Goal: Information Seeking & Learning: Learn about a topic

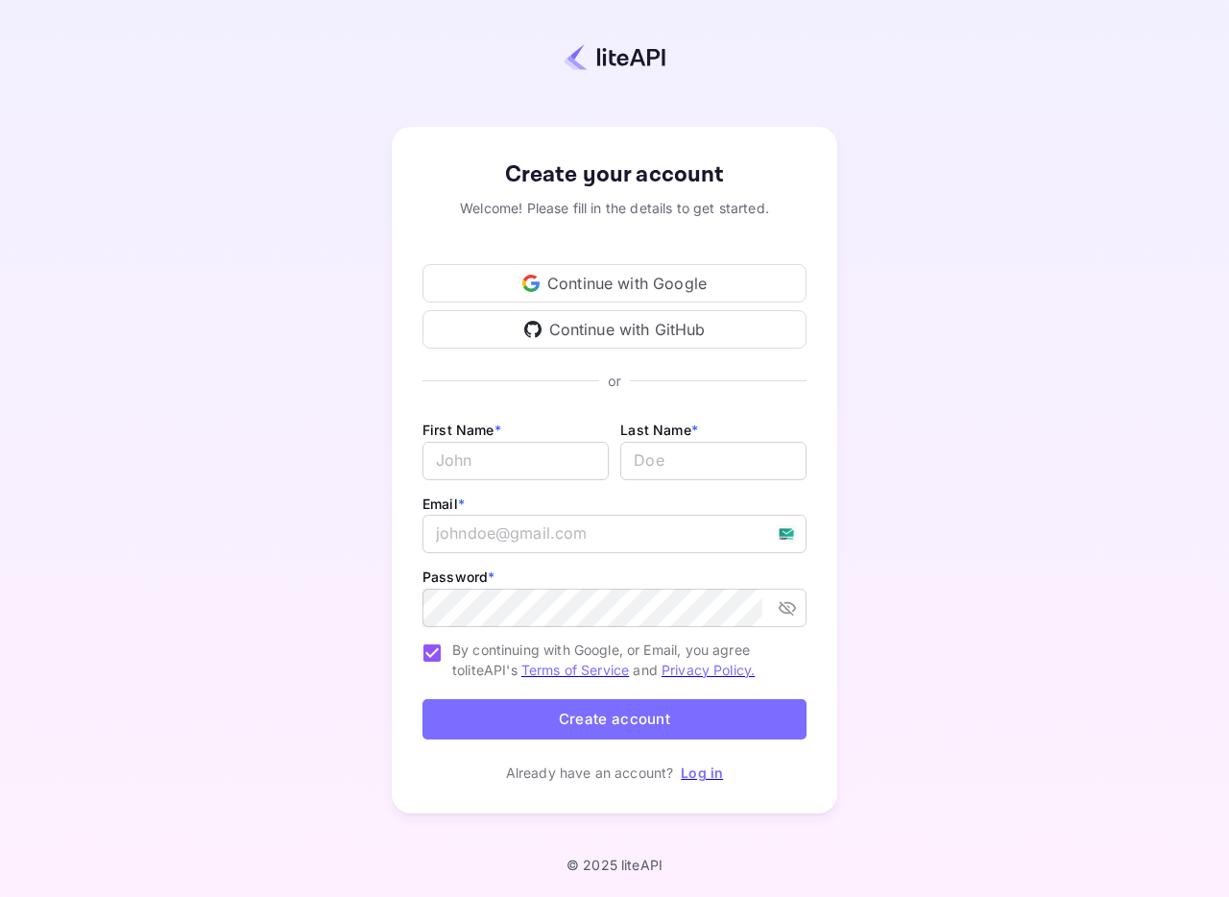
click at [617, 273] on div "Continue with Google" at bounding box center [614, 283] width 384 height 38
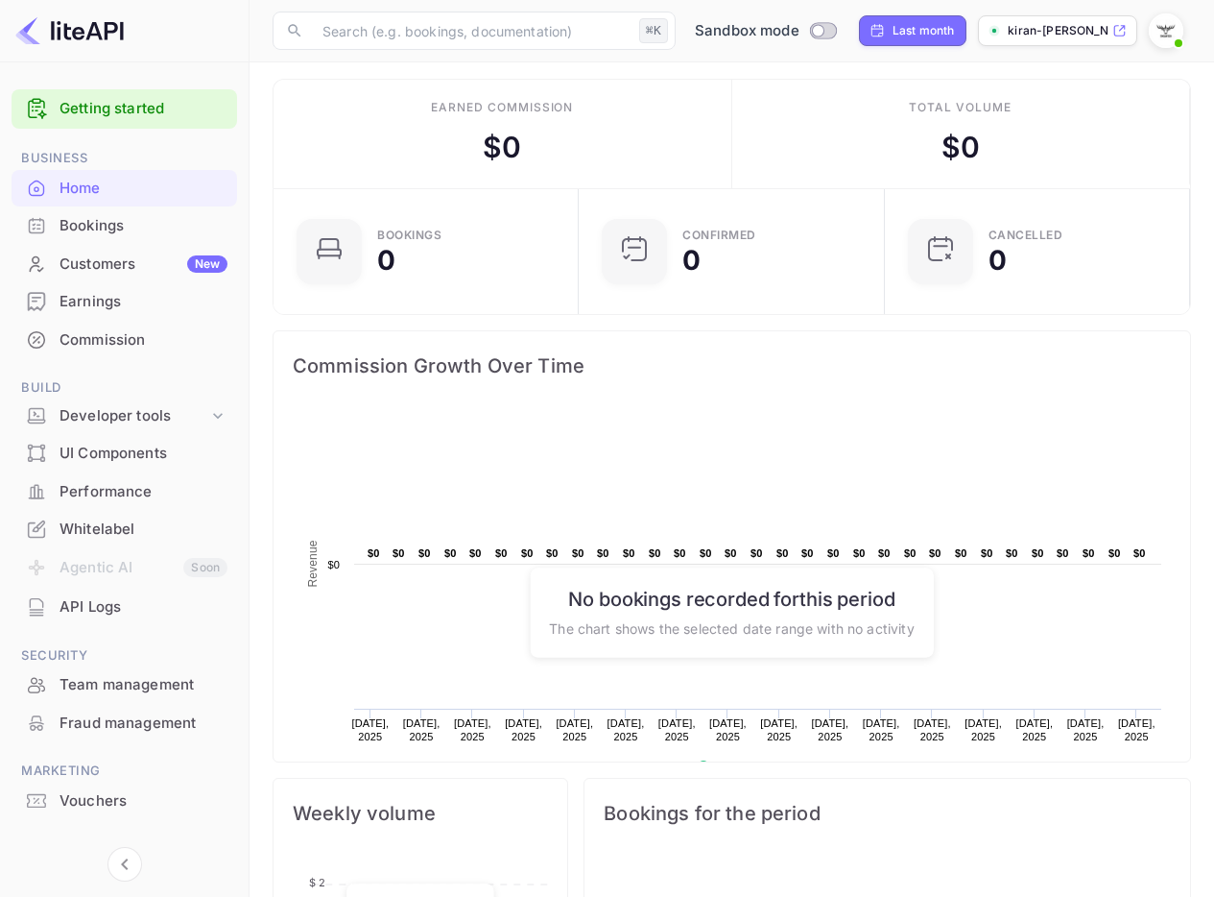
scroll to position [8, 0]
click at [115, 233] on div "Bookings" at bounding box center [144, 226] width 168 height 22
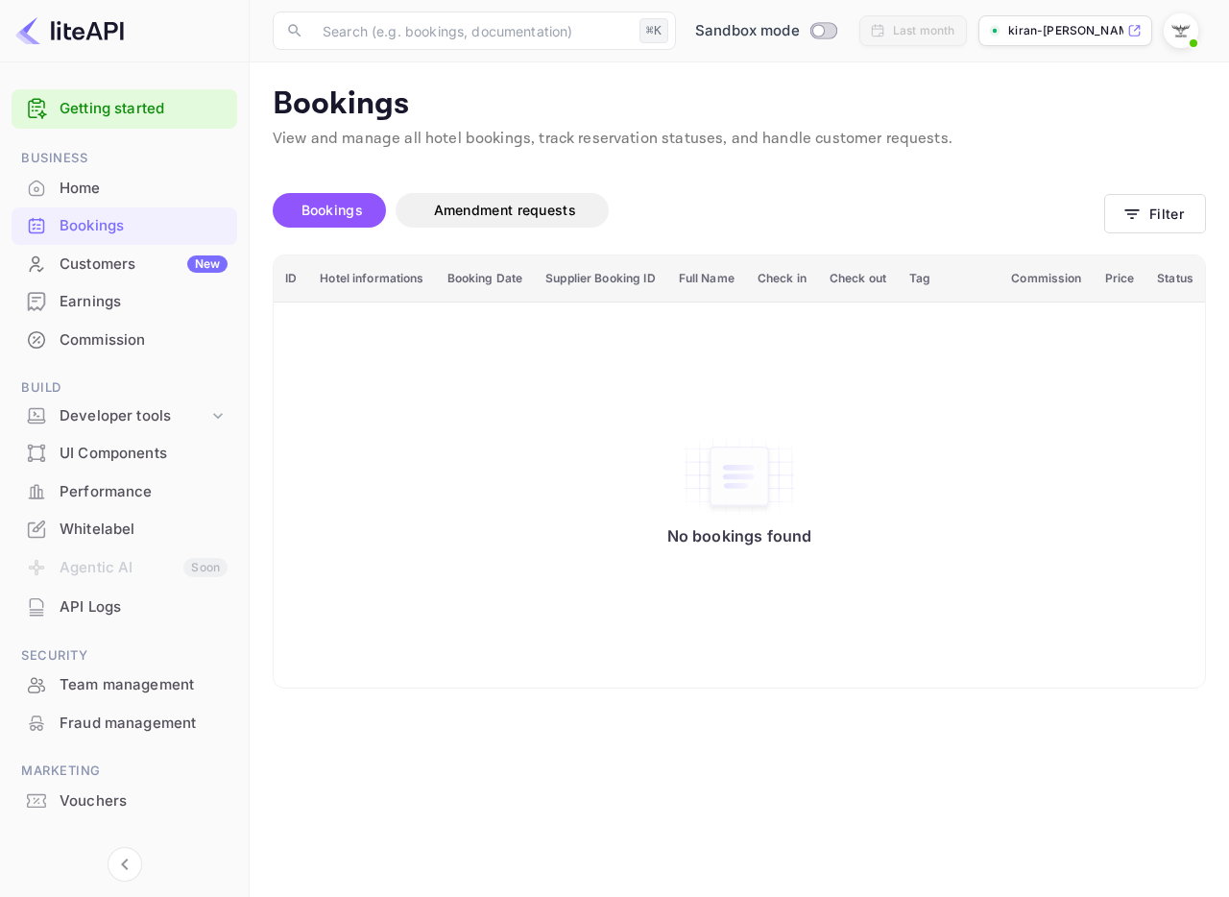
click at [126, 266] on div "Customers New" at bounding box center [144, 264] width 168 height 22
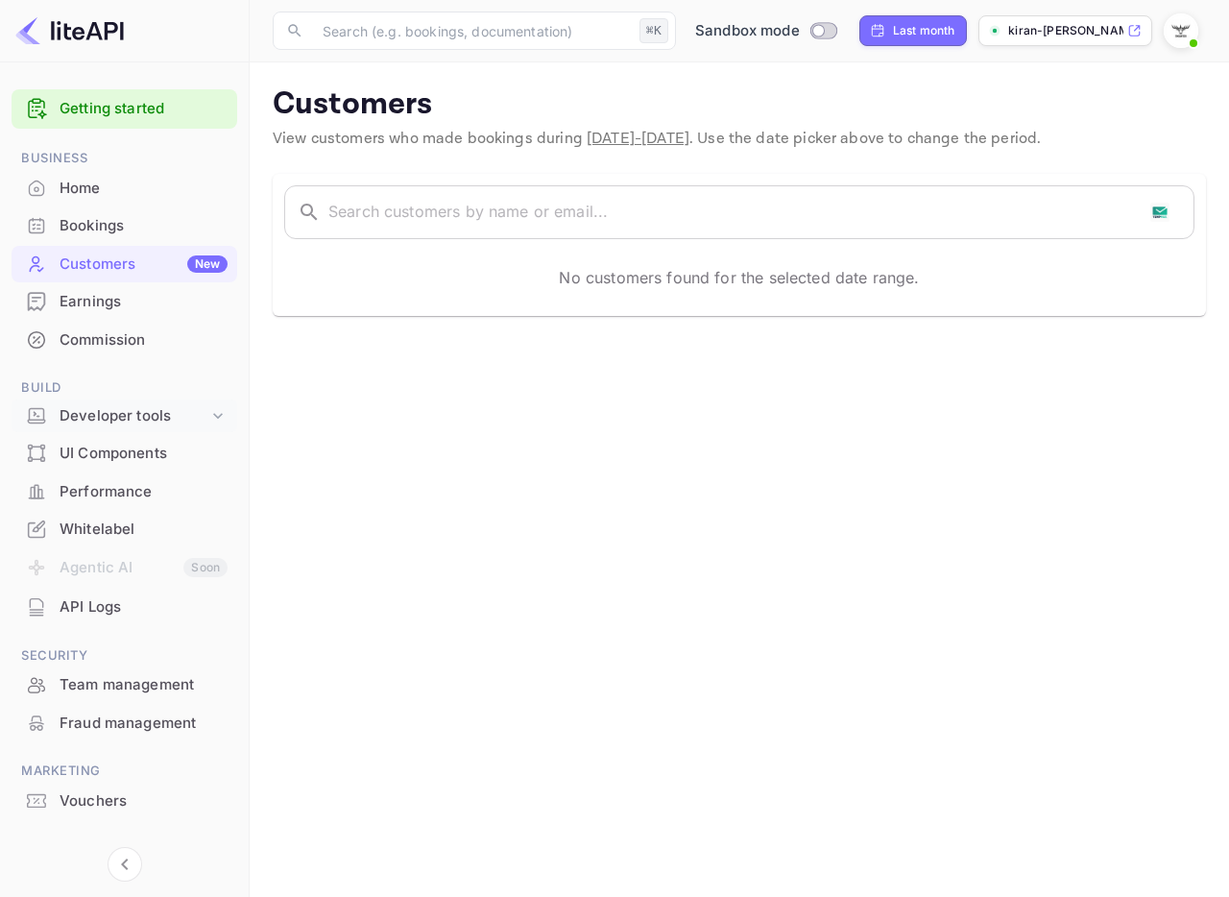
click at [120, 399] on div "Developer tools" at bounding box center [125, 416] width 226 height 34
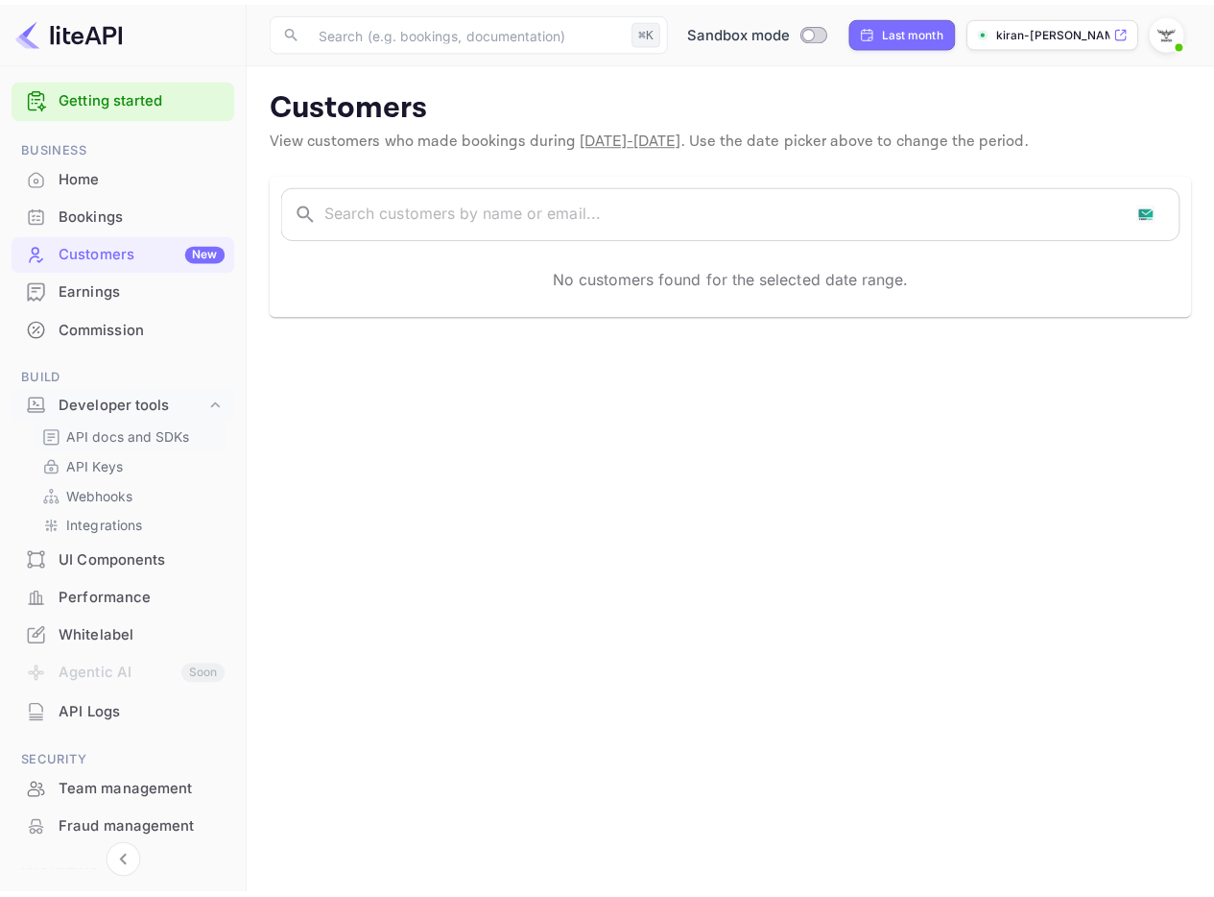
scroll to position [32, 0]
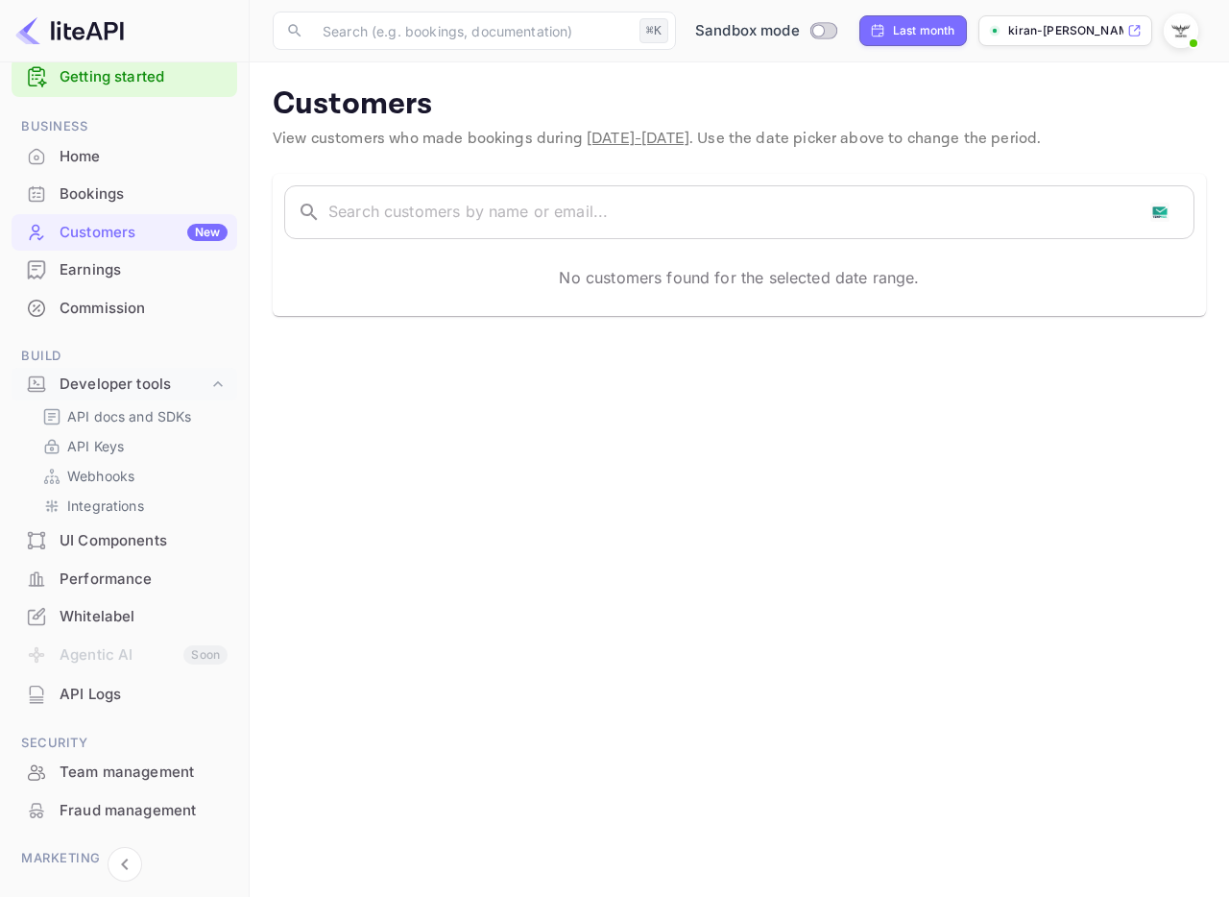
click at [148, 542] on div "UI Components" at bounding box center [144, 541] width 168 height 22
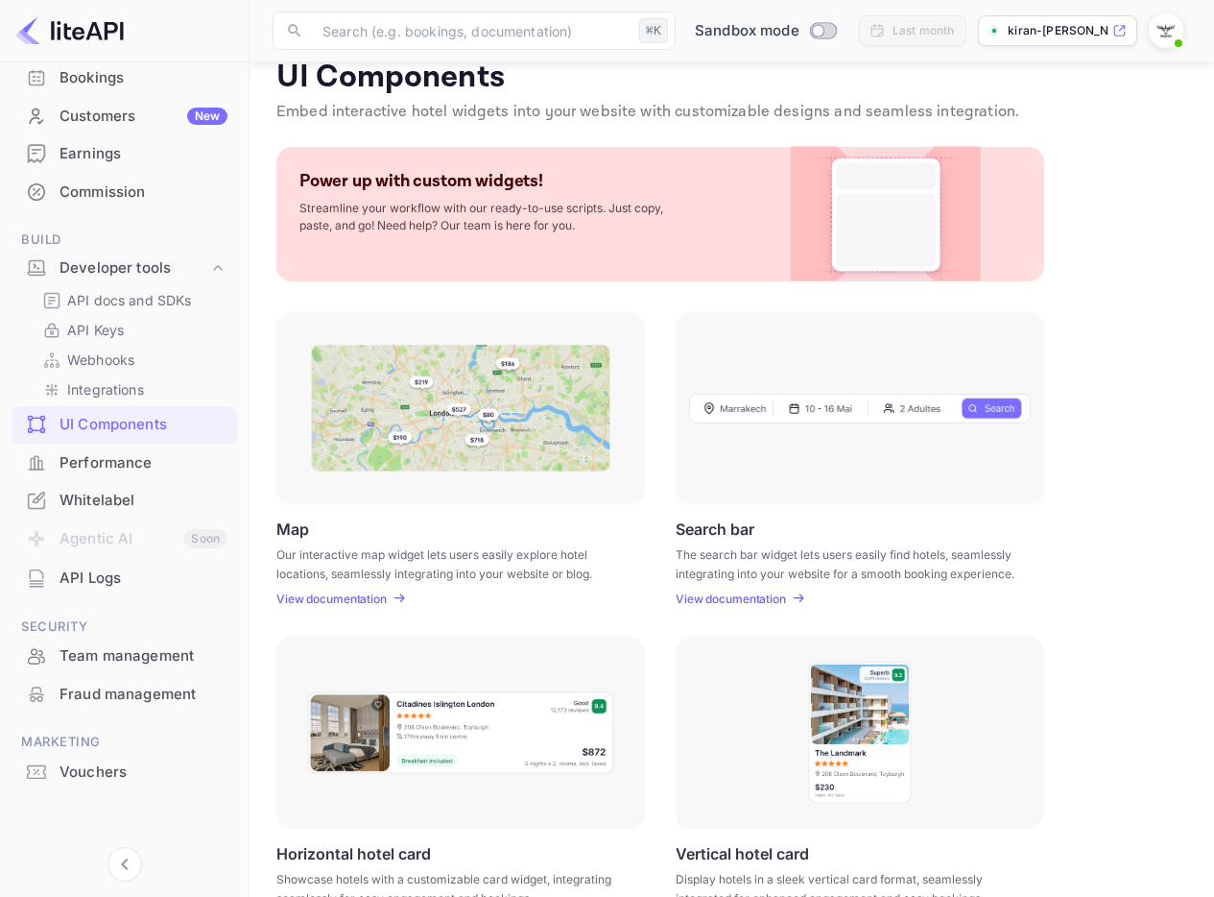
scroll to position [60, 0]
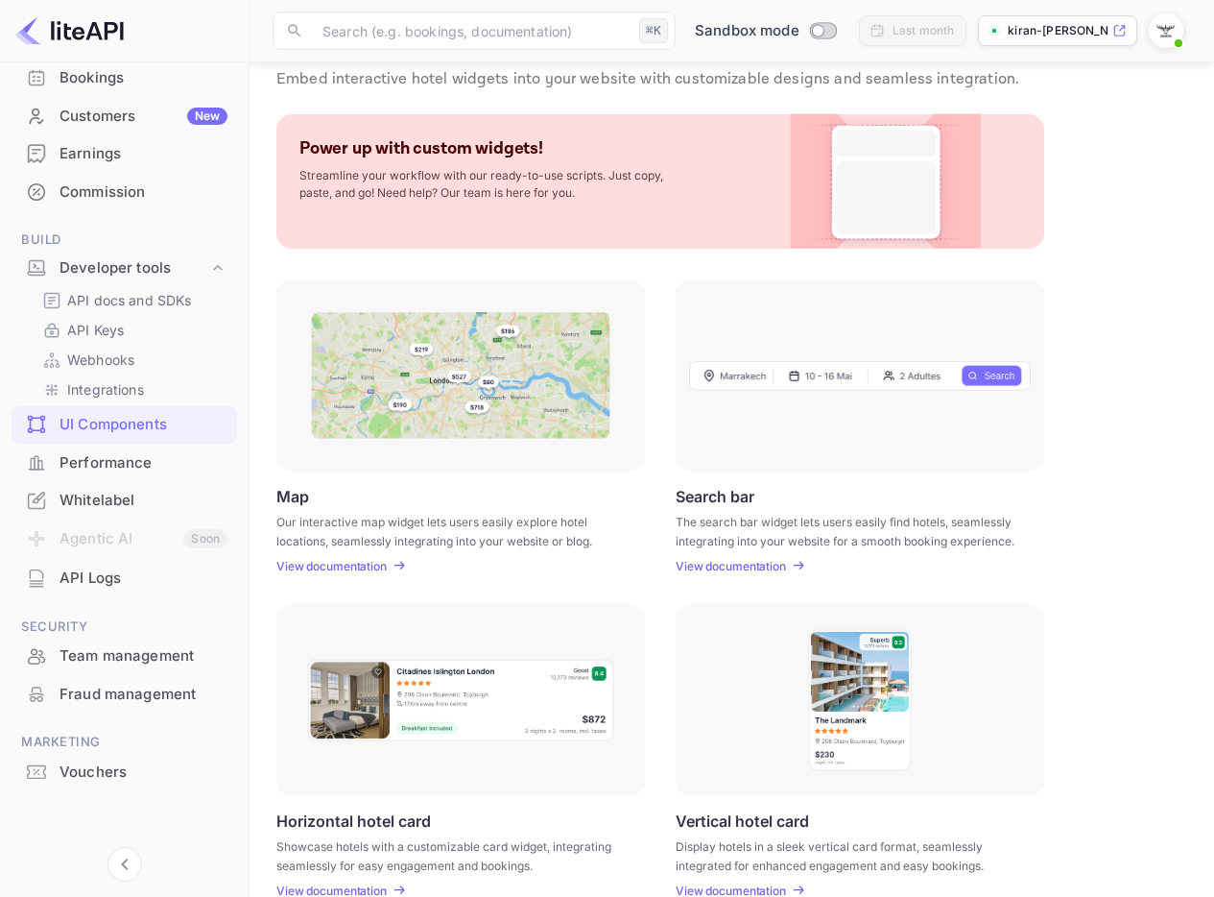
click at [449, 694] on img at bounding box center [460, 699] width 309 height 84
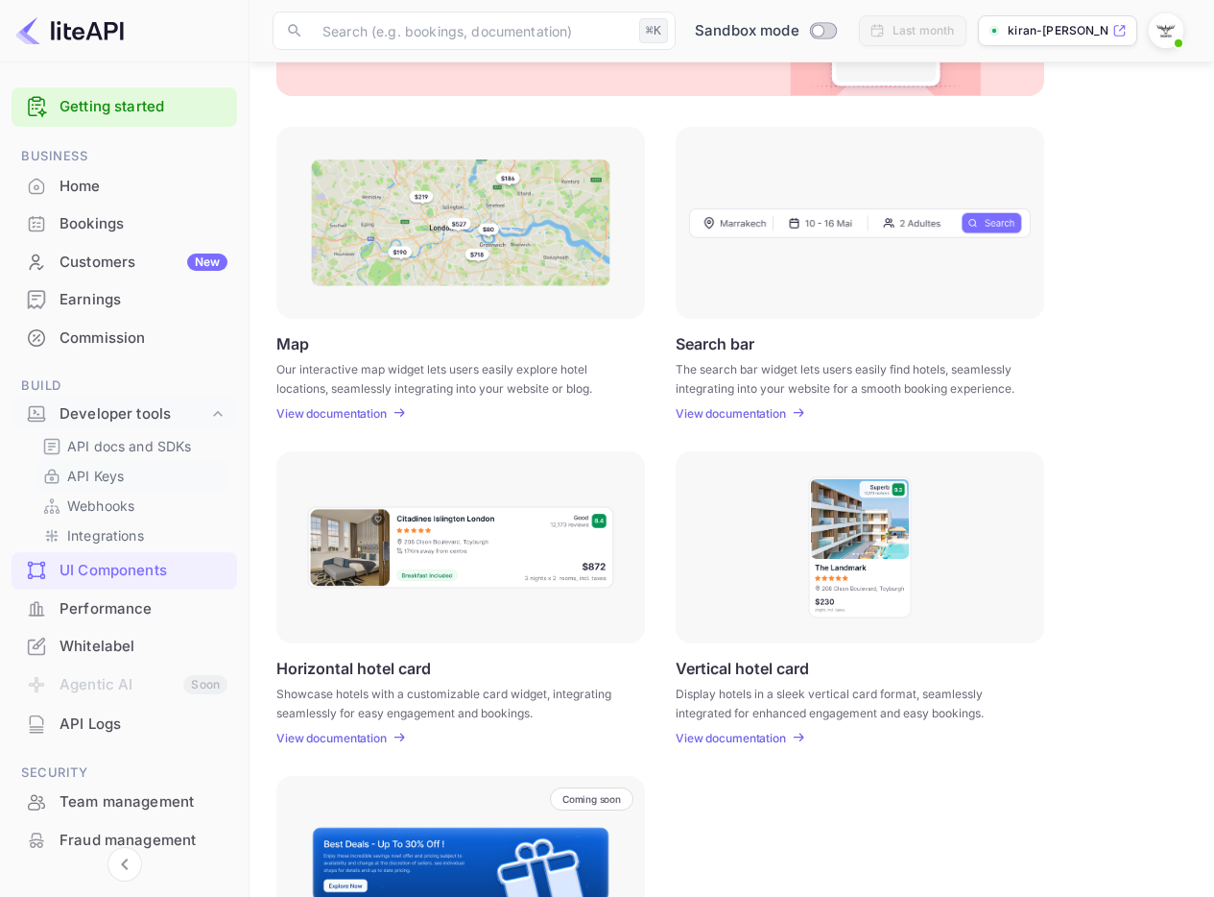
scroll to position [0, 0]
click at [109, 219] on div "Bookings" at bounding box center [144, 226] width 168 height 22
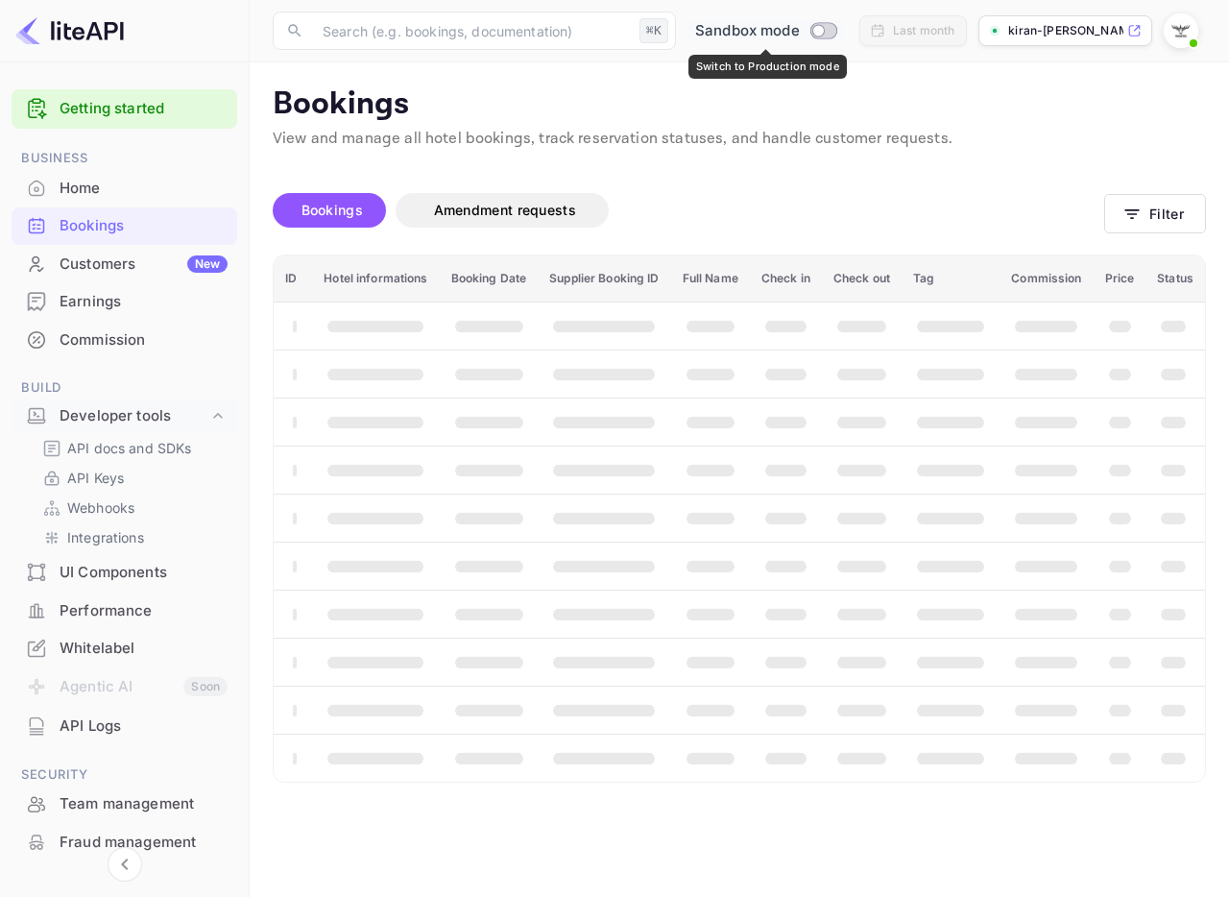
click at [837, 39] on div "Sandbox mode" at bounding box center [765, 31] width 156 height 22
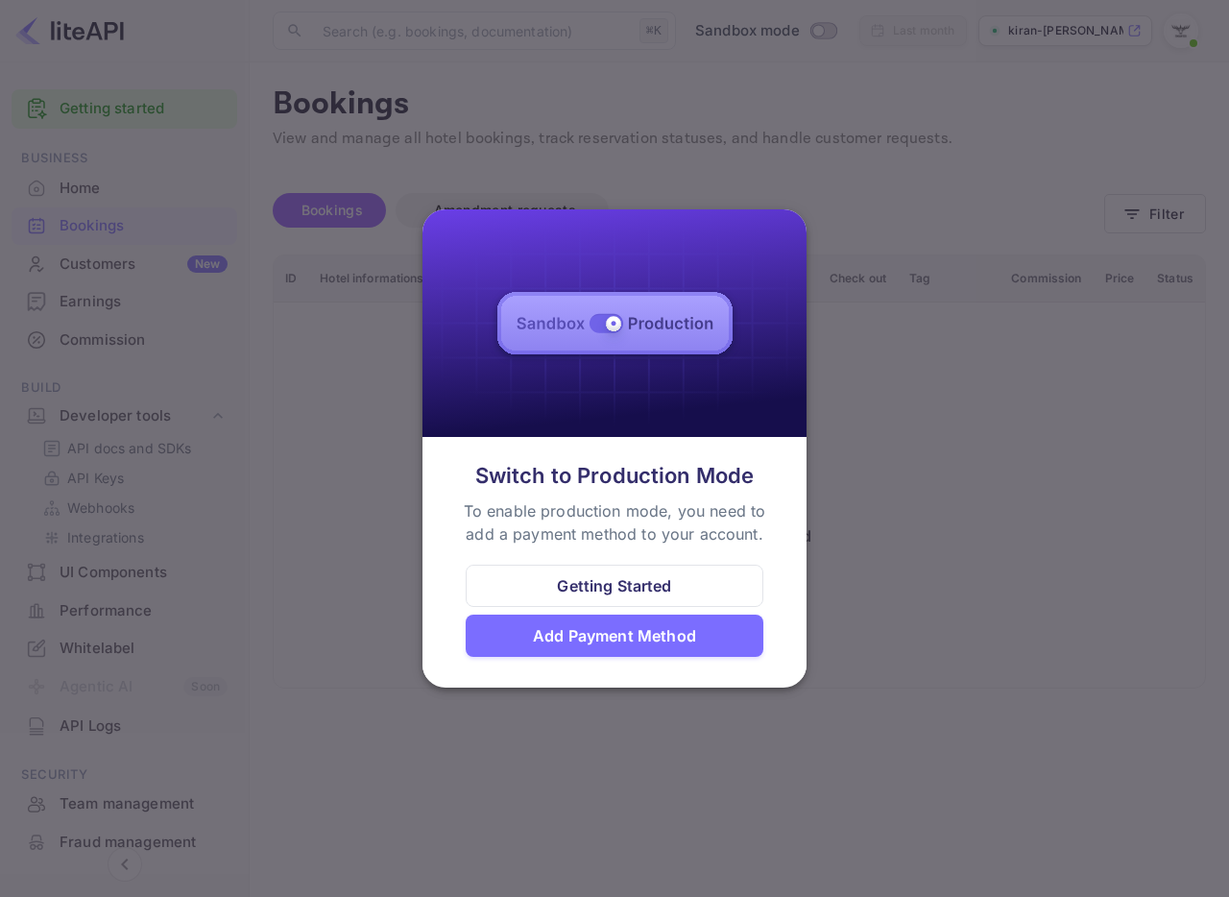
click at [961, 621] on div at bounding box center [614, 448] width 1229 height 897
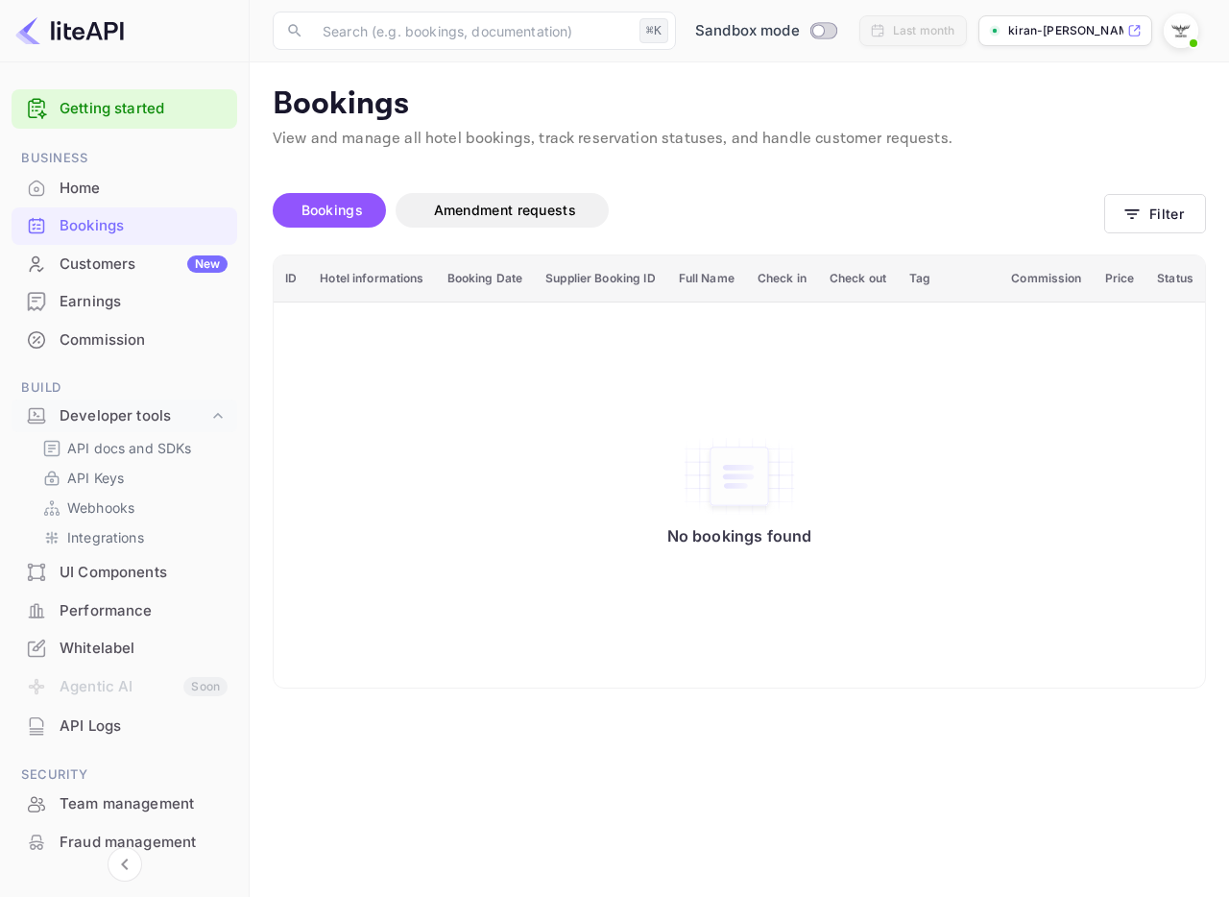
click at [62, 23] on img at bounding box center [69, 30] width 108 height 31
click at [480, 225] on button "Amendment requests" at bounding box center [501, 210] width 213 height 35
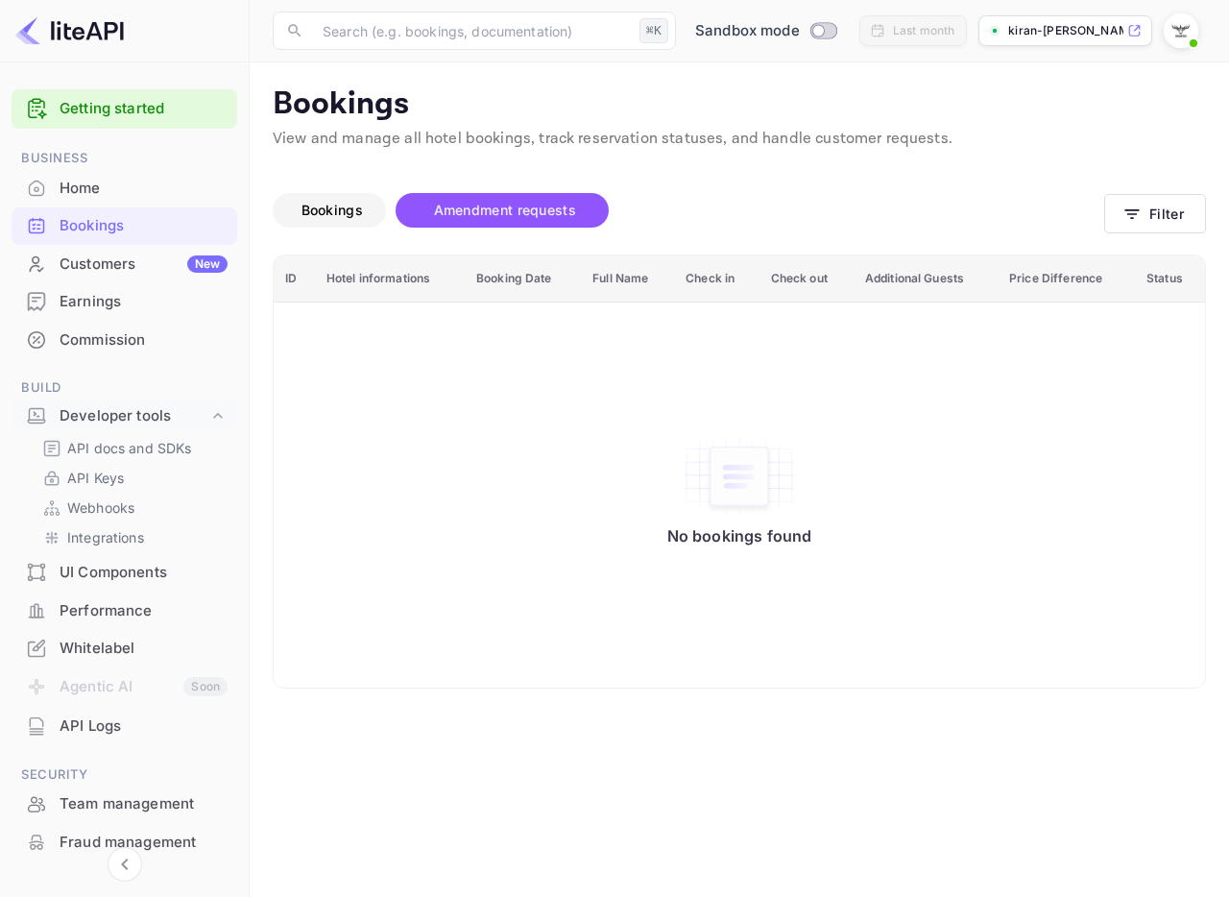
click at [330, 213] on span "Bookings" at bounding box center [331, 210] width 61 height 16
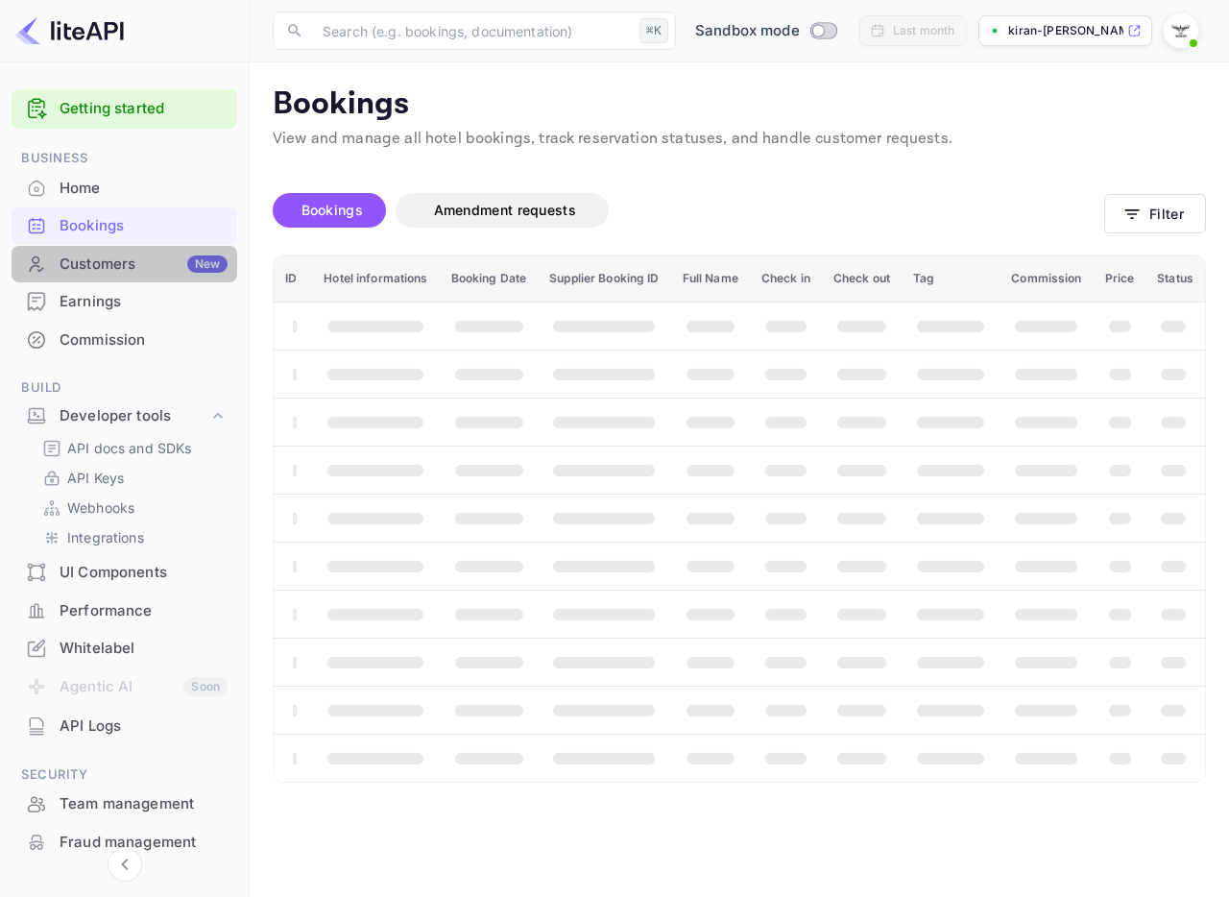
click at [137, 274] on div "Customers New" at bounding box center [144, 264] width 168 height 22
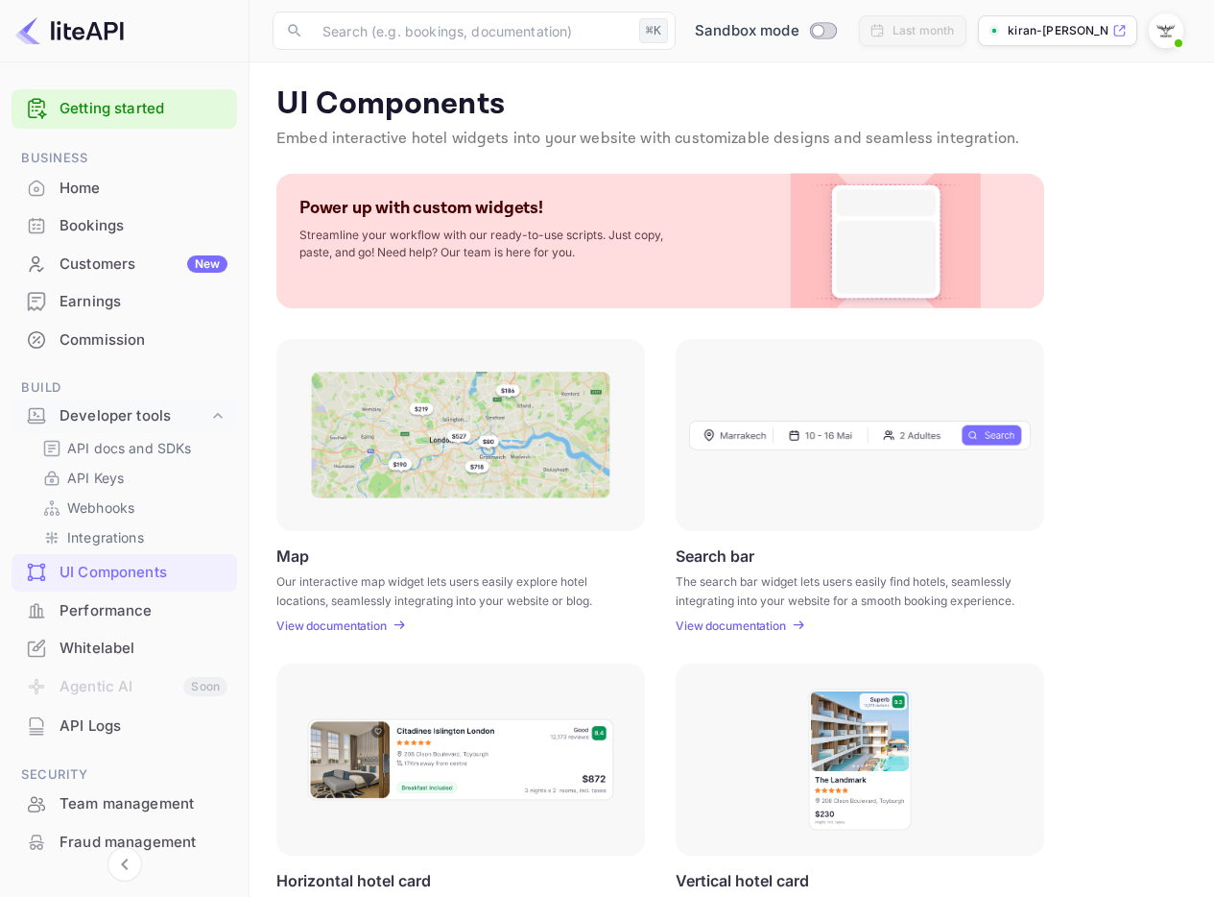
click at [118, 326] on div "Commission" at bounding box center [125, 340] width 226 height 37
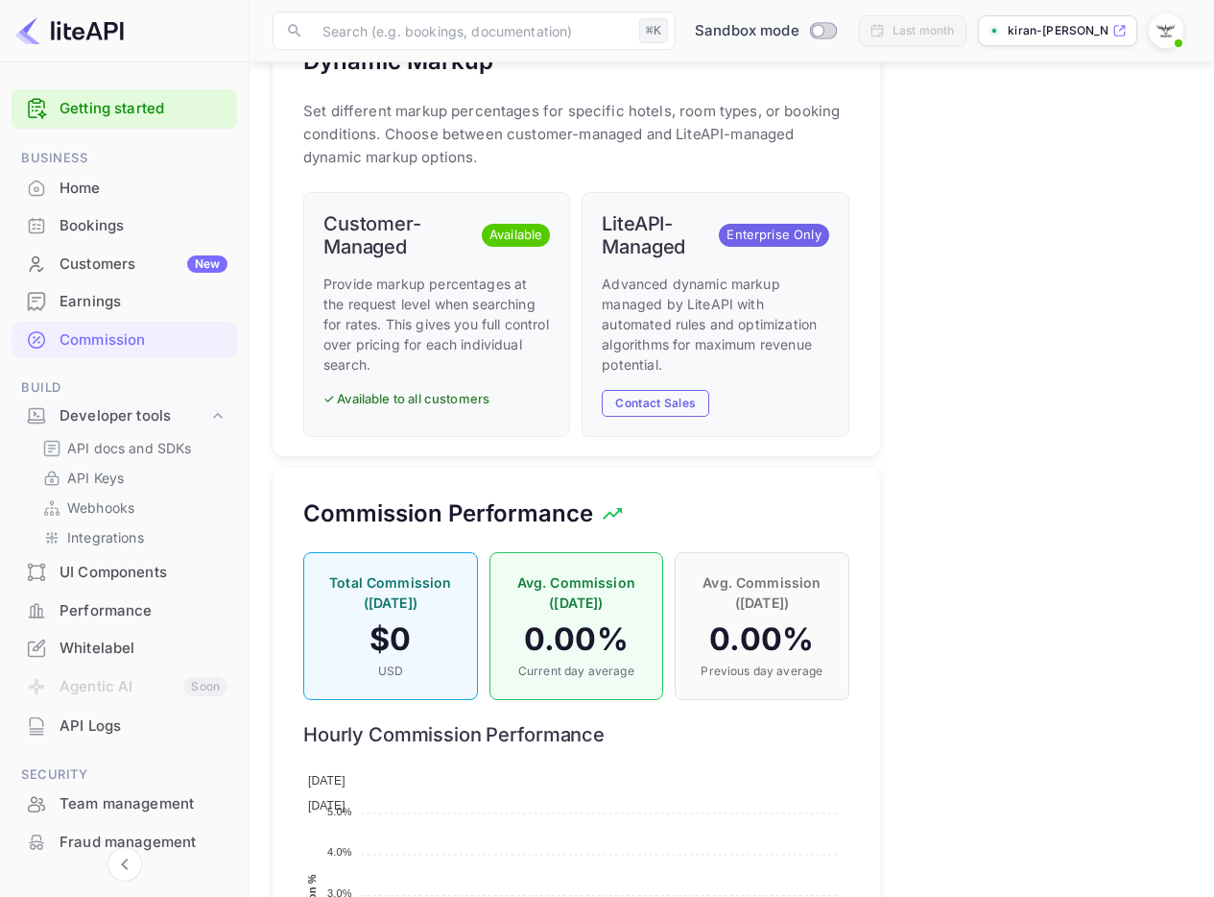
scroll to position [1035, 0]
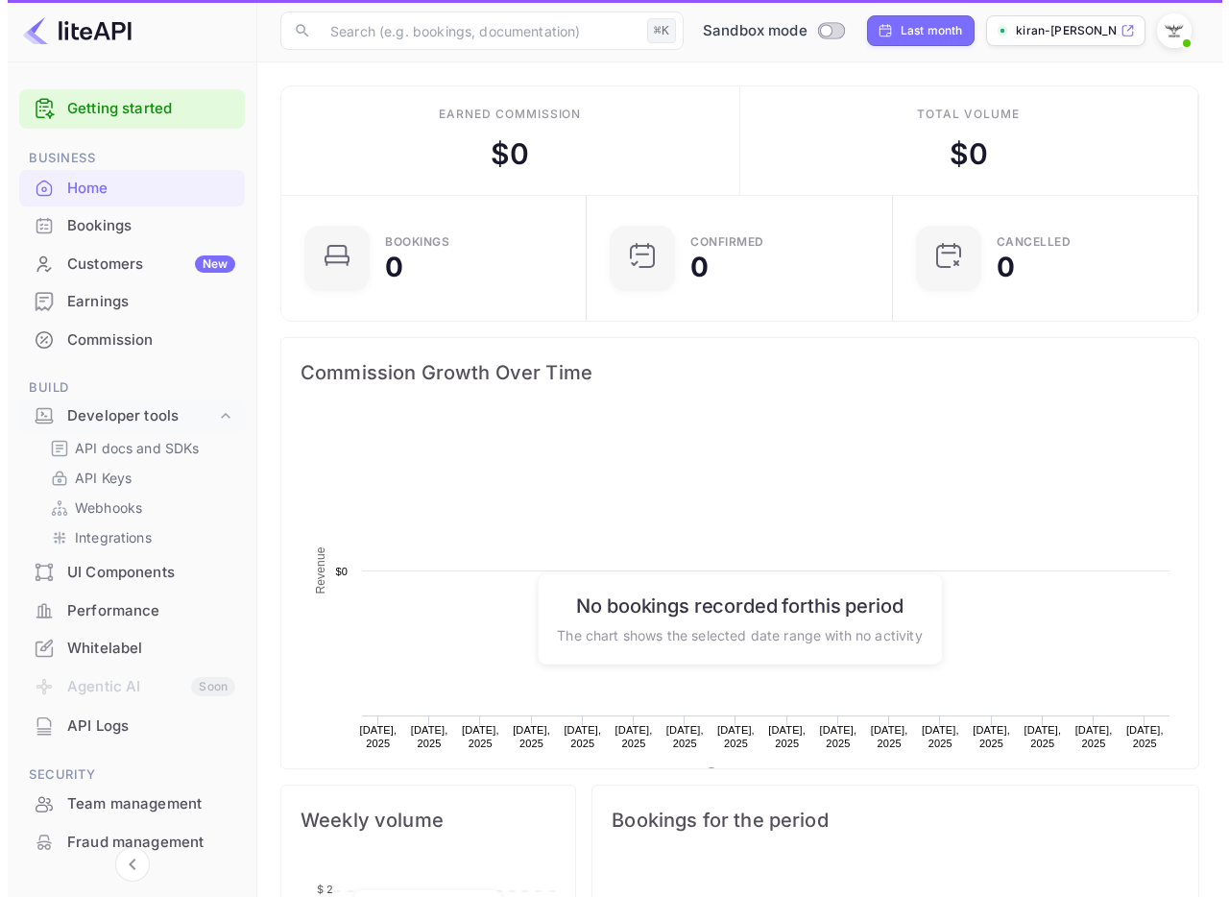
scroll to position [298, 280]
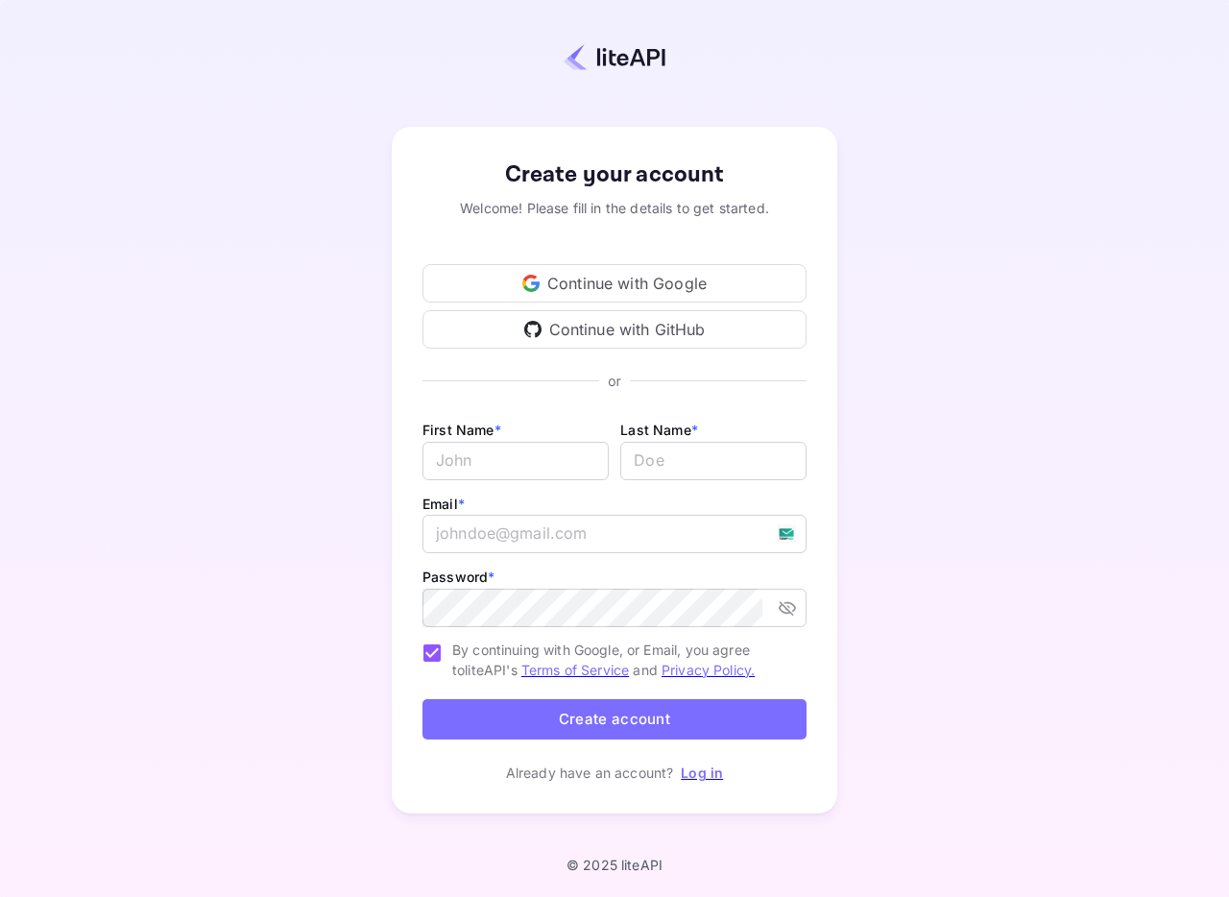
click at [671, 288] on div "Continue with Google" at bounding box center [614, 283] width 384 height 38
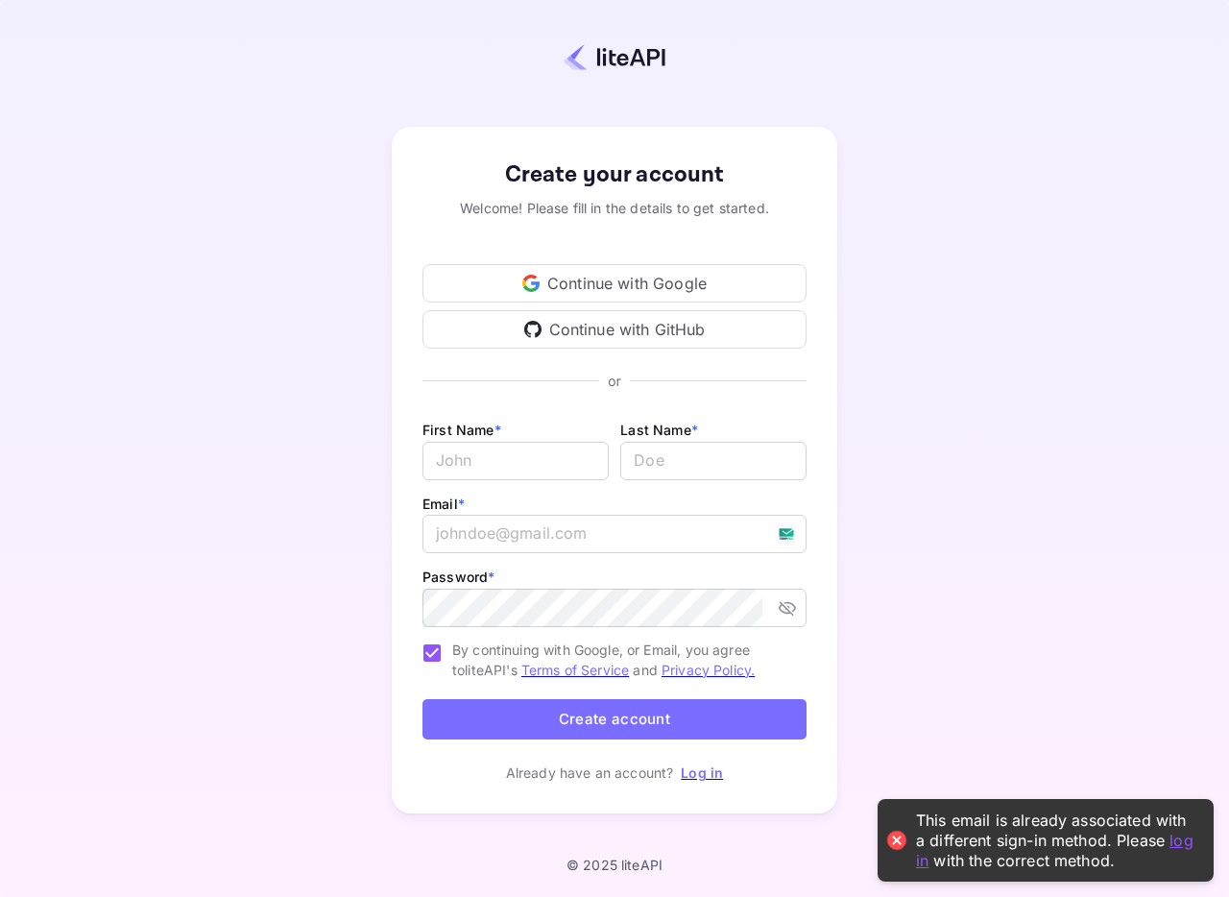
click at [700, 771] on link "Log in" at bounding box center [702, 772] width 42 height 16
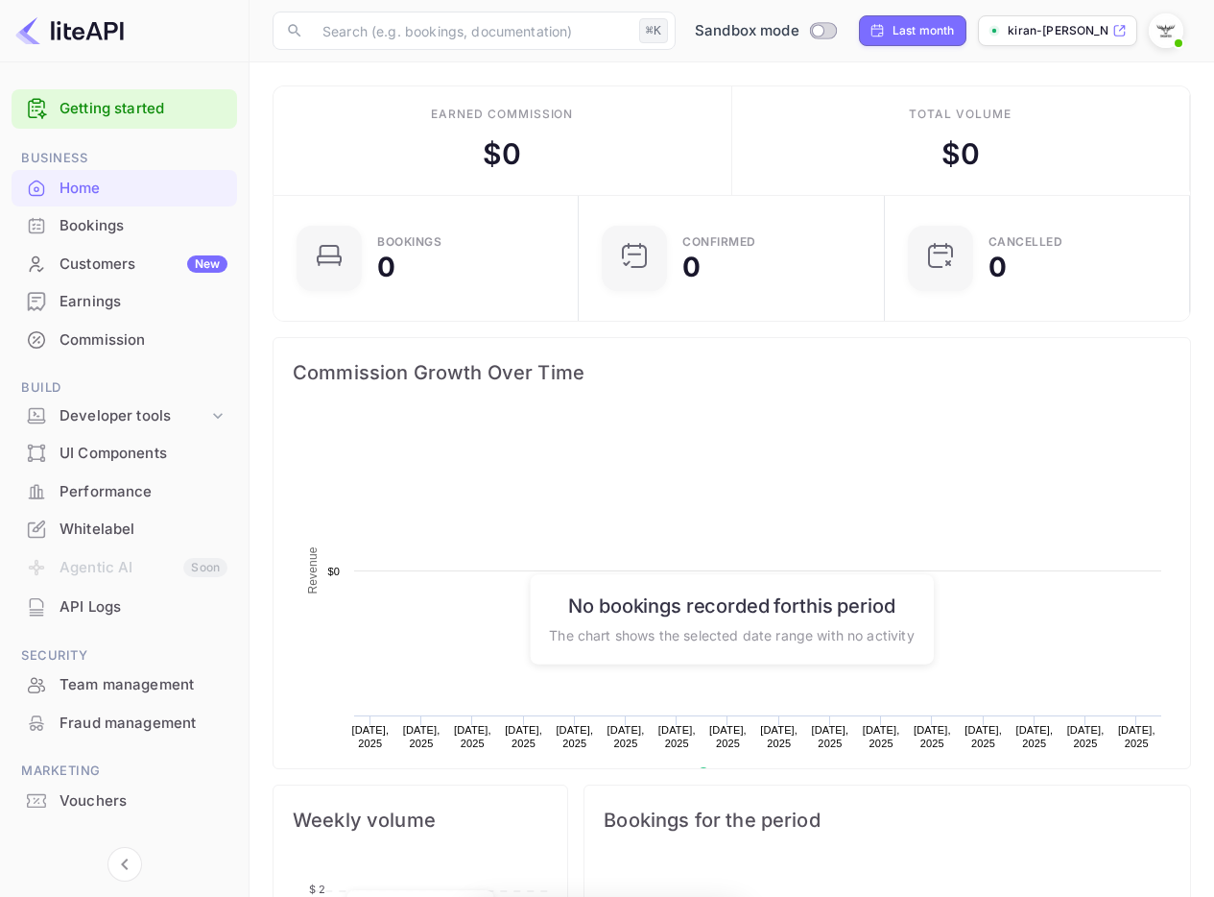
scroll to position [298, 280]
click at [117, 221] on div "Bookings" at bounding box center [144, 226] width 168 height 22
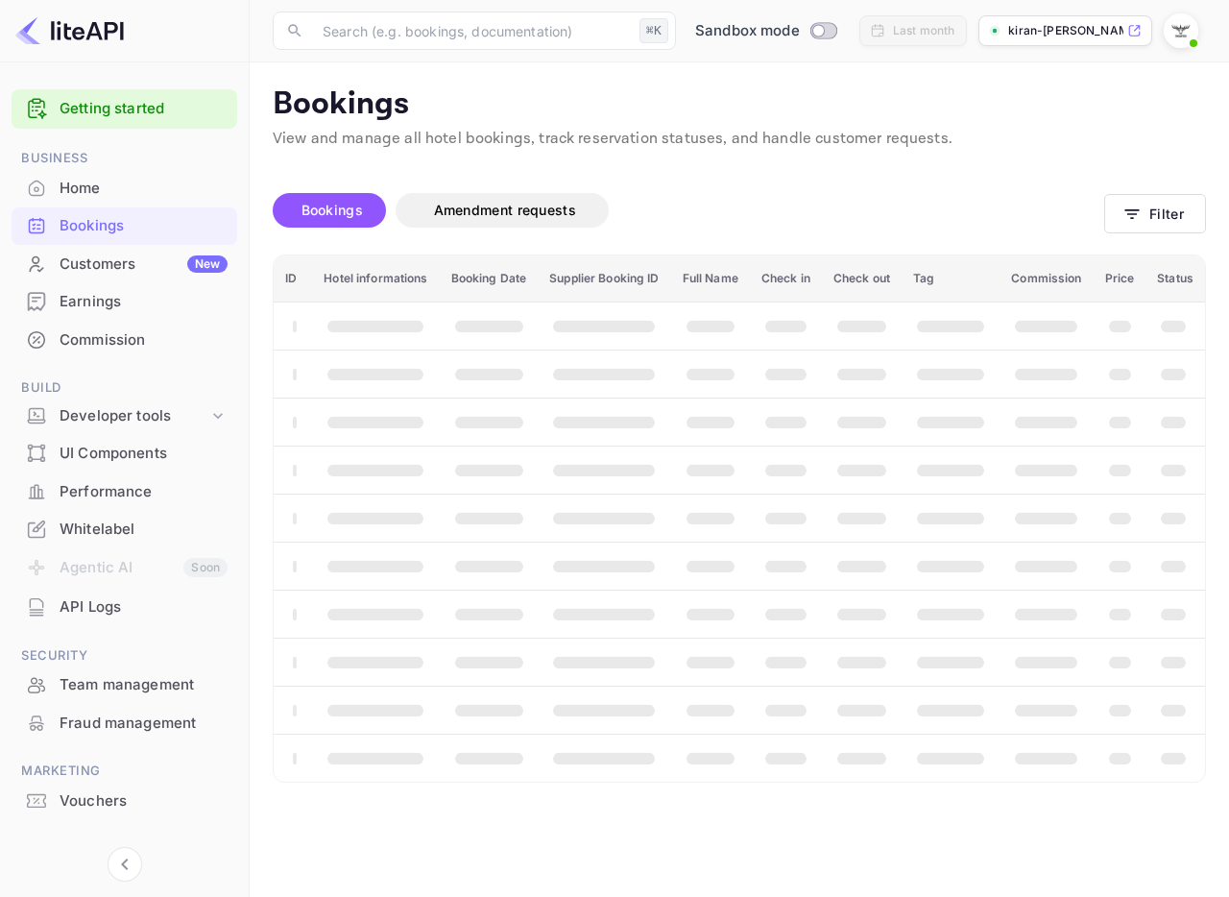
click at [112, 178] on div "Home" at bounding box center [144, 189] width 168 height 22
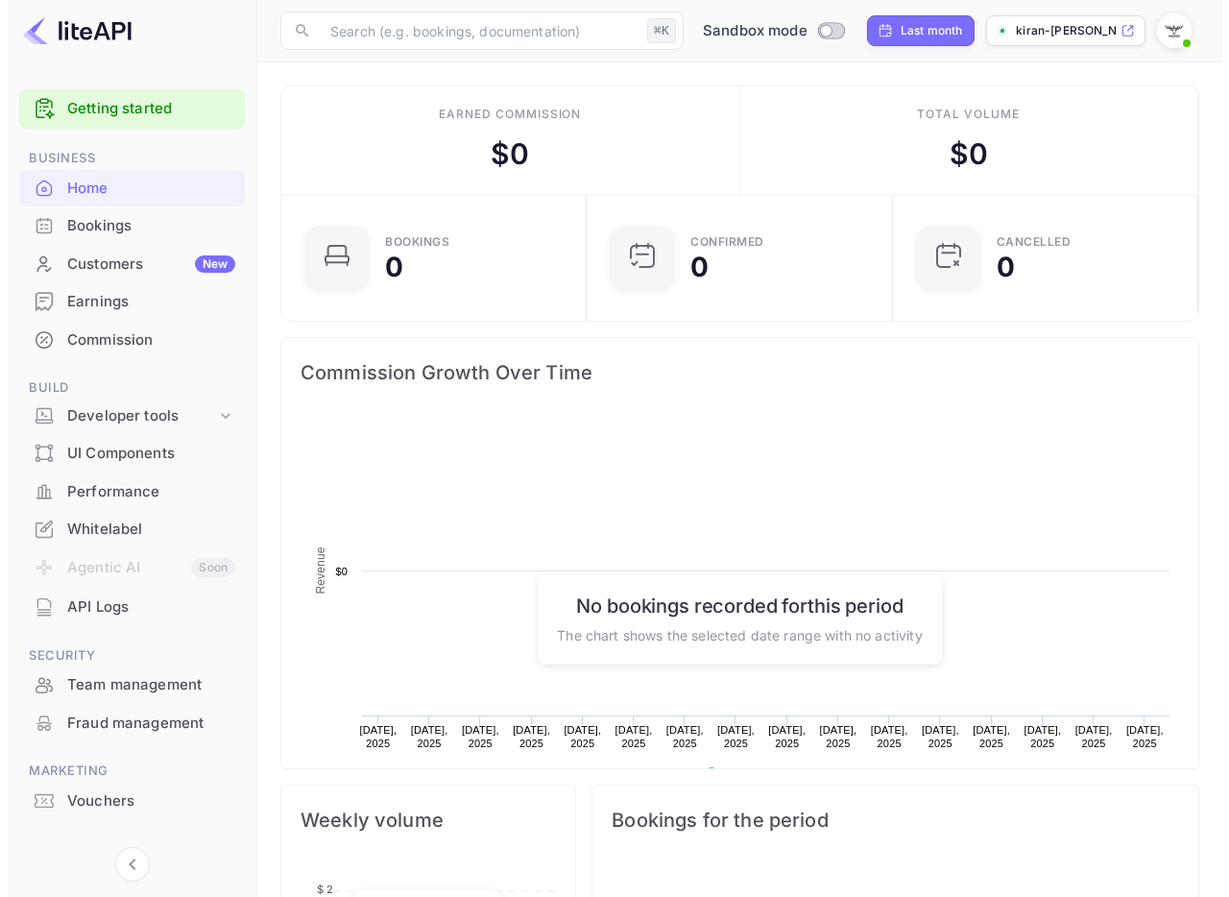
scroll to position [298, 280]
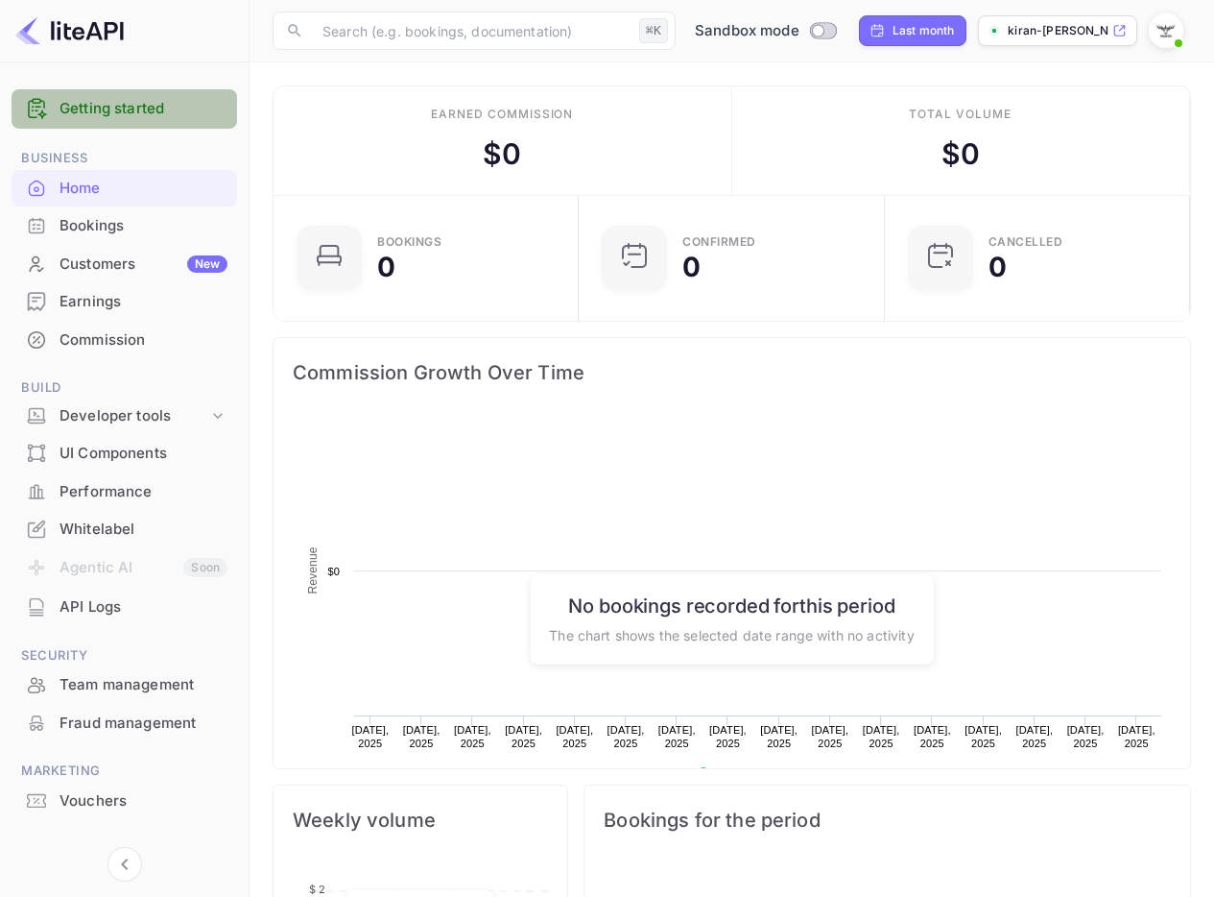
click at [107, 105] on link "Getting started" at bounding box center [144, 109] width 168 height 22
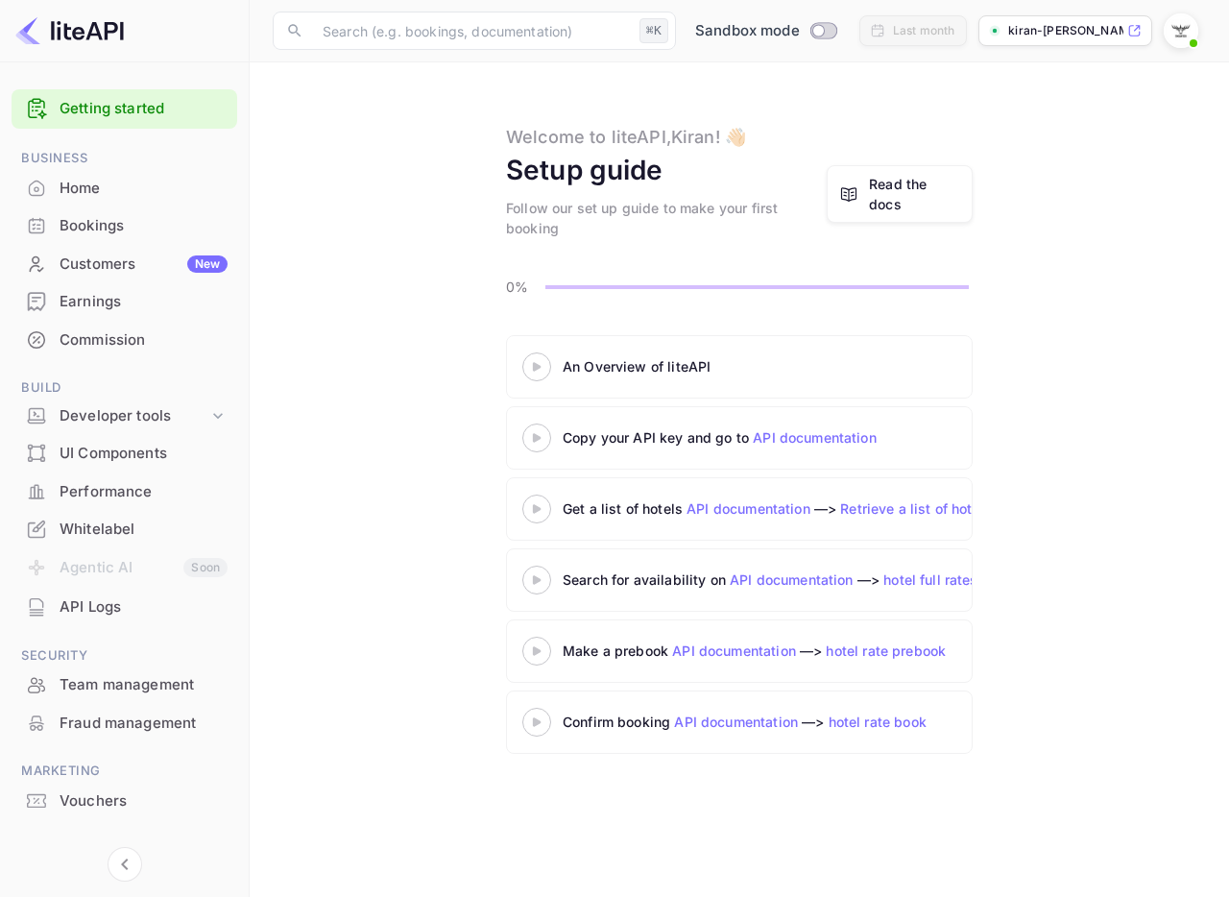
click at [894, 506] on link "Retrieve a list of hotels" at bounding box center [916, 508] width 152 height 16
click at [829, 443] on link "API documentation" at bounding box center [815, 437] width 124 height 16
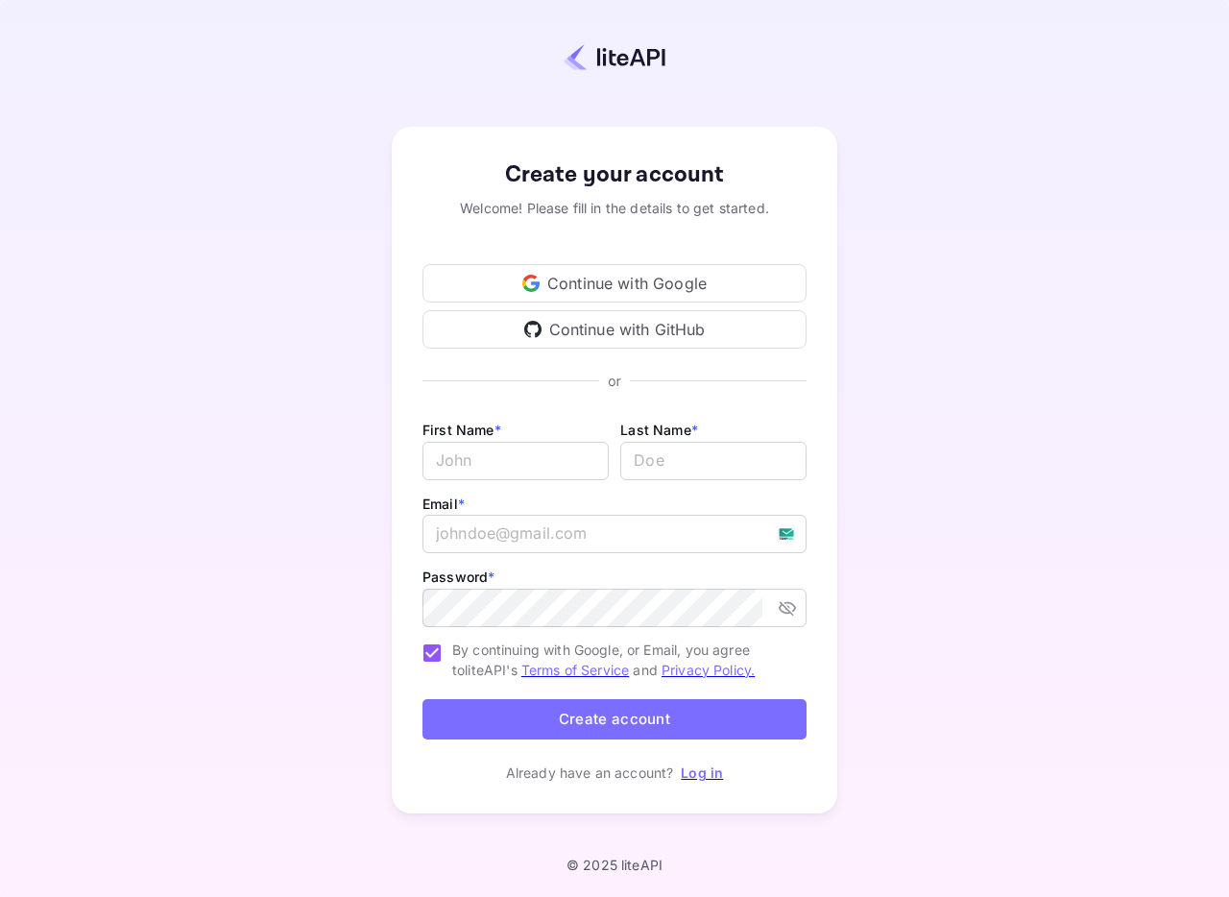
click at [691, 775] on link "Log in" at bounding box center [702, 772] width 42 height 16
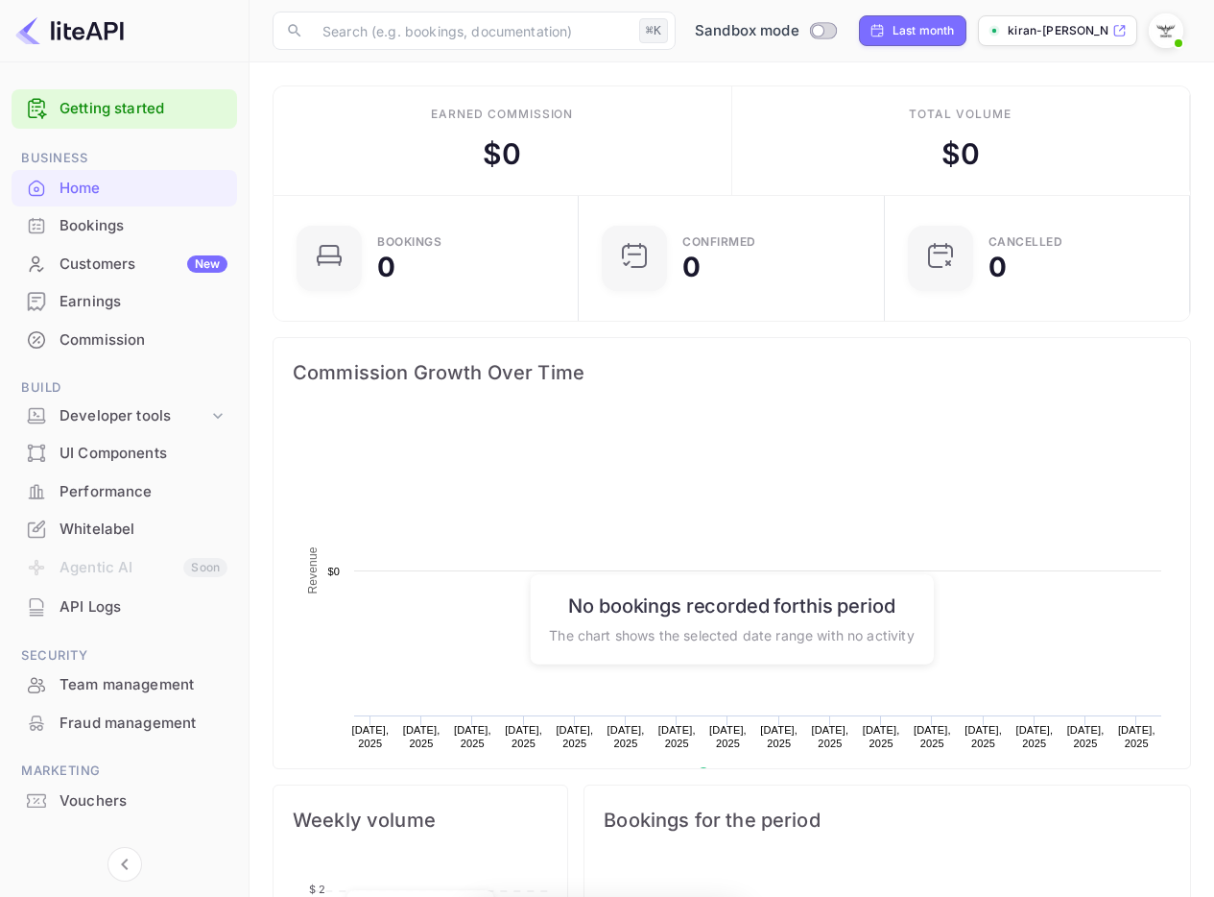
scroll to position [298, 280]
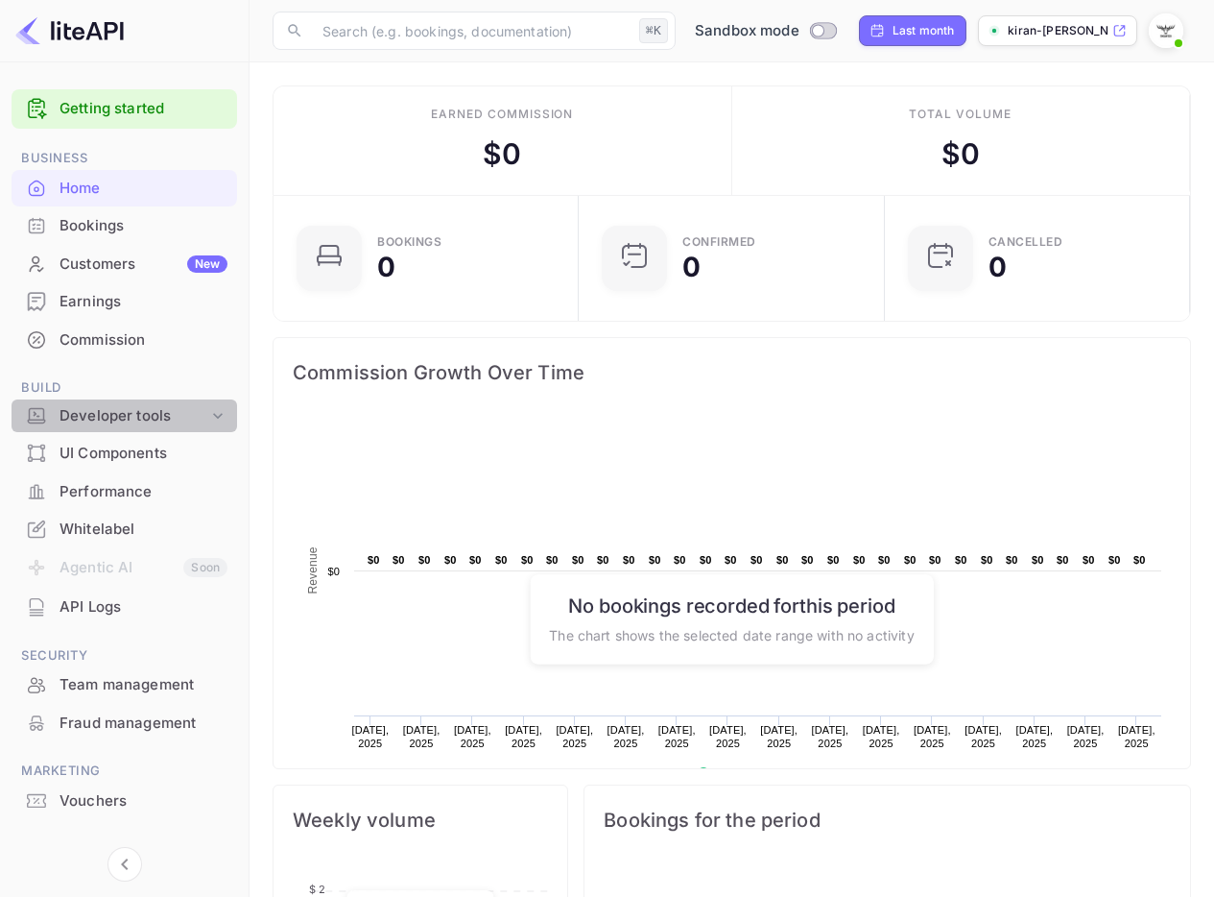
click at [126, 413] on div "Developer tools" at bounding box center [134, 416] width 149 height 22
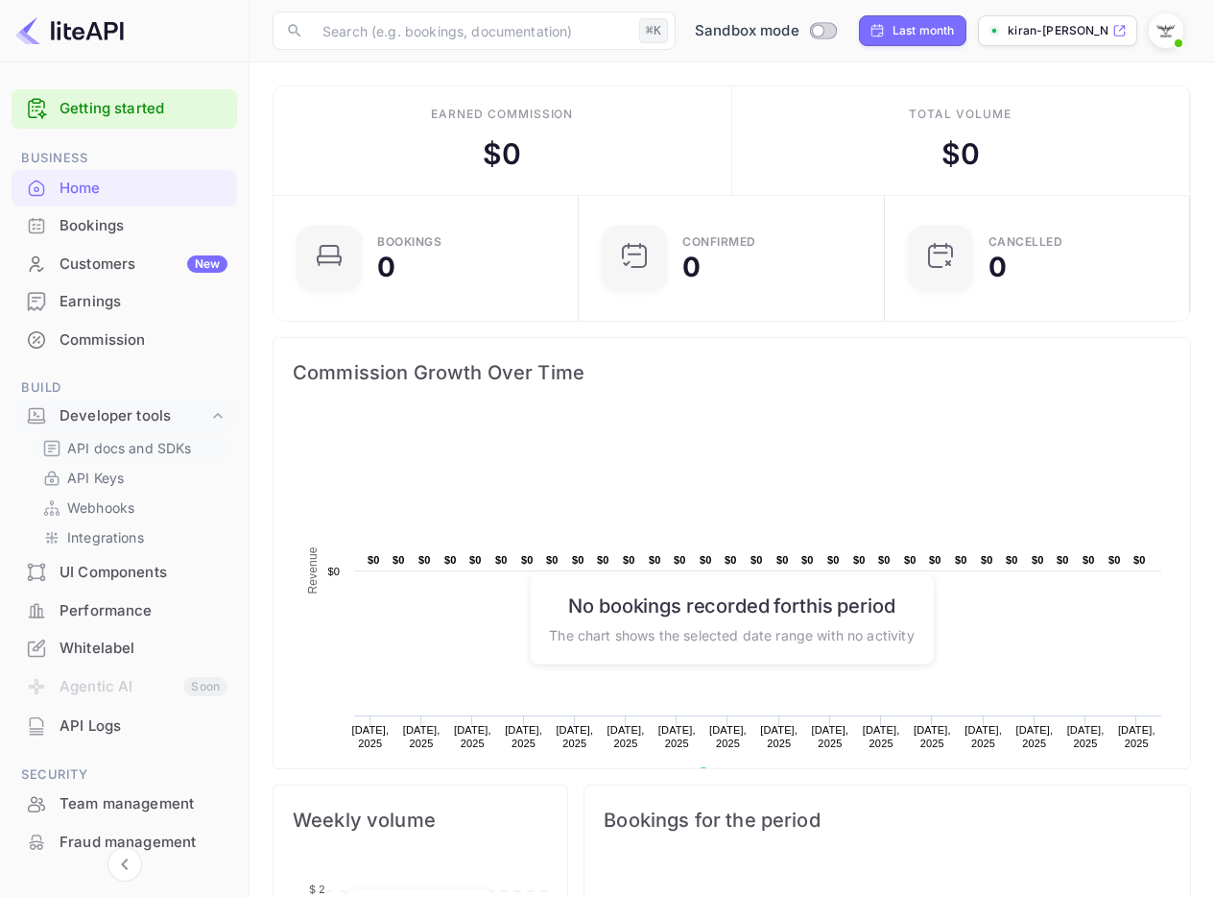
click at [112, 457] on p "API docs and SDKs" at bounding box center [129, 448] width 125 height 20
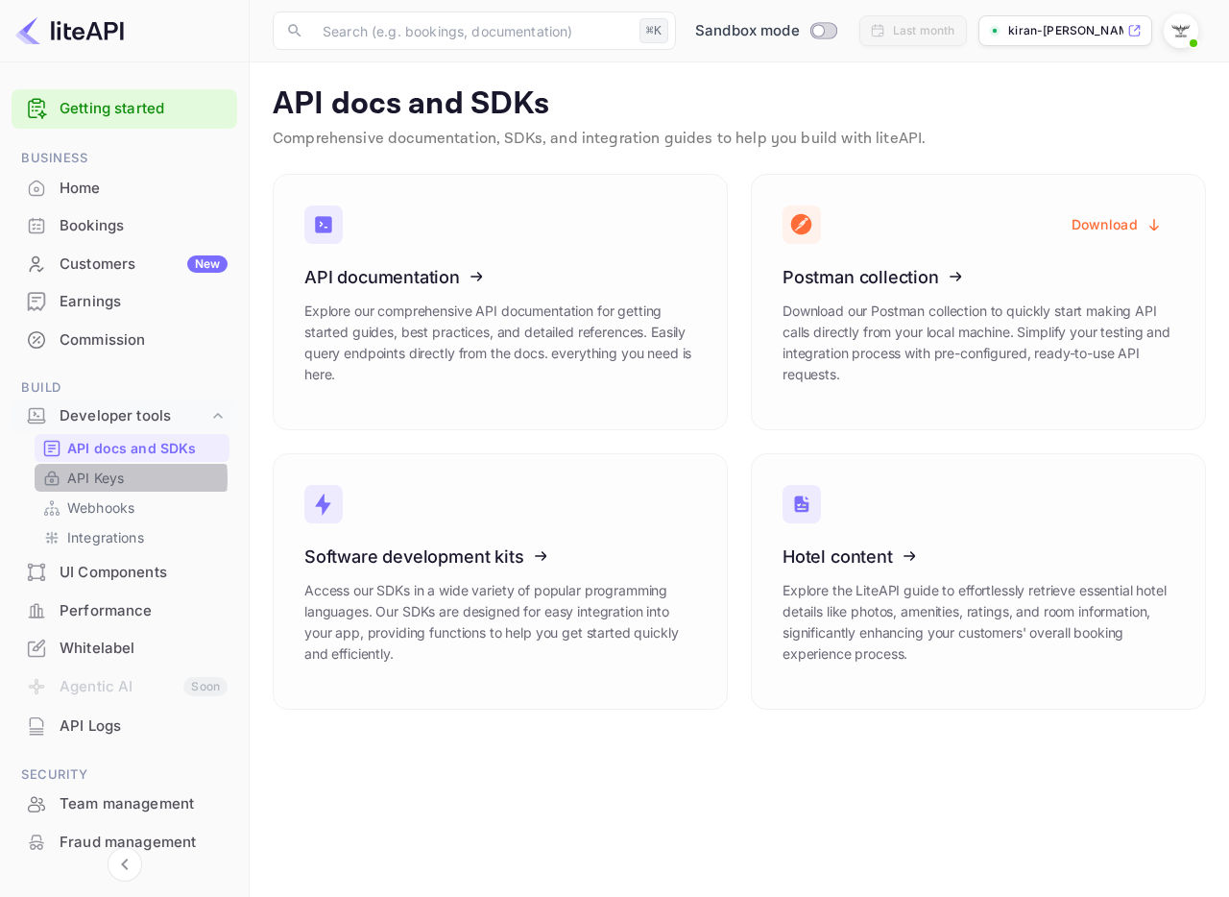
click at [108, 478] on p "API Keys" at bounding box center [95, 477] width 57 height 20
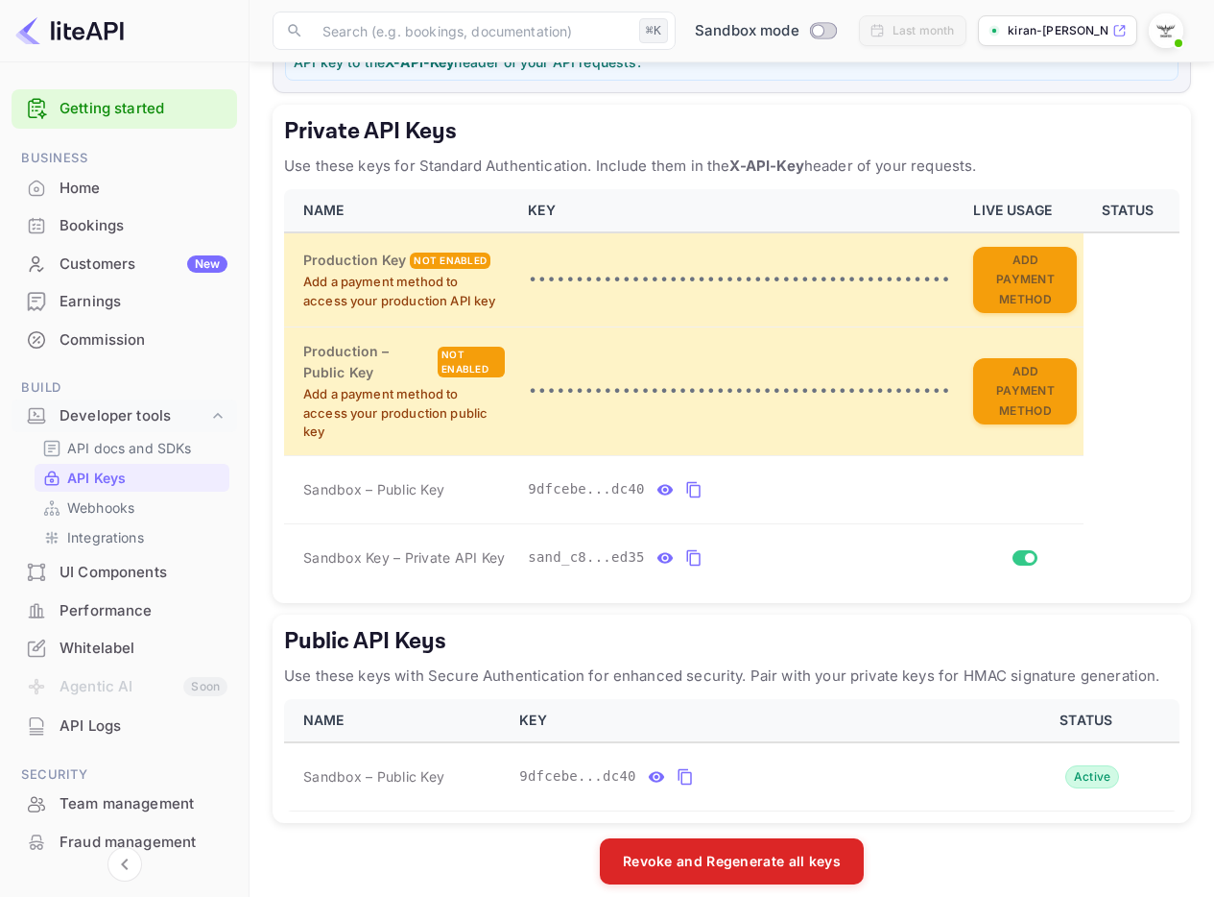
scroll to position [343, 0]
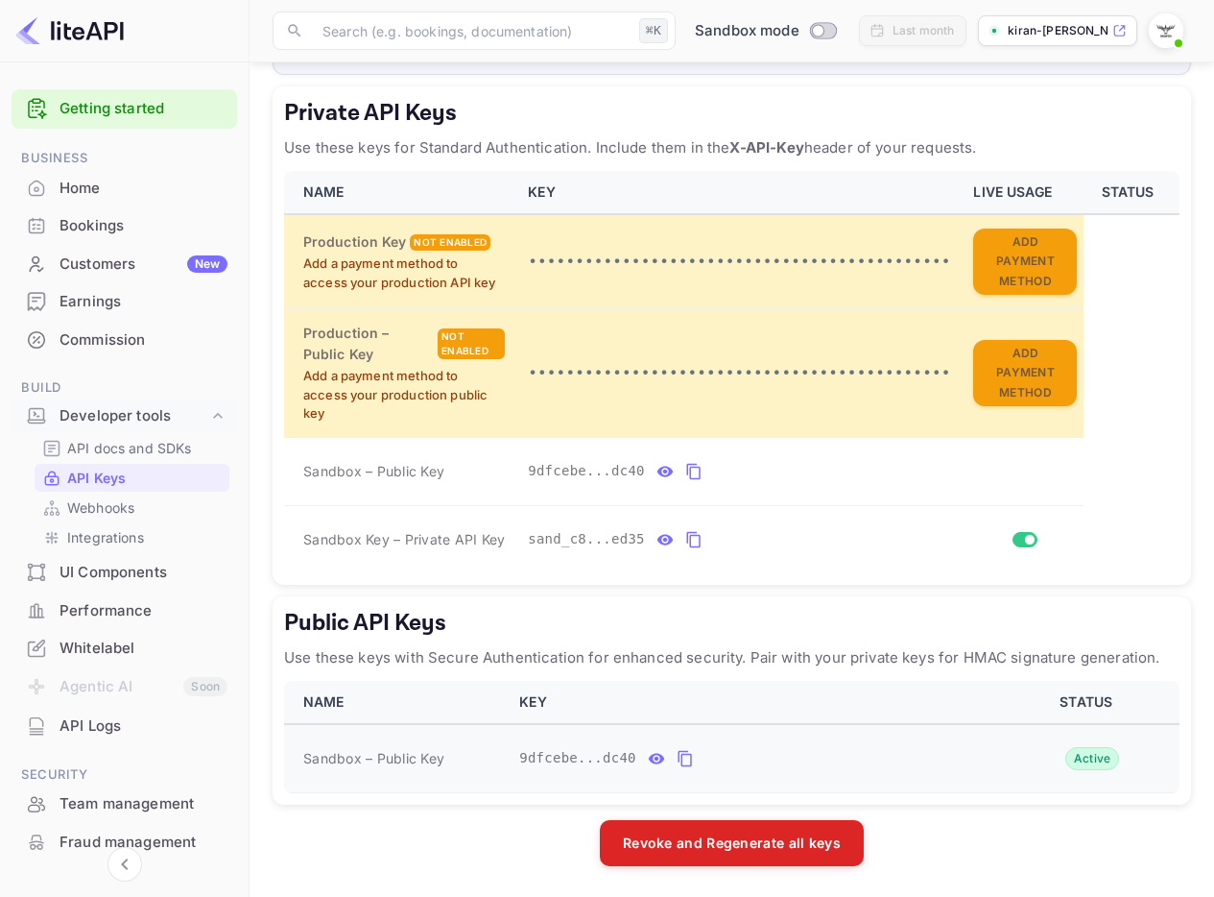
click at [691, 756] on icon "public api keys table" at bounding box center [684, 759] width 13 height 16
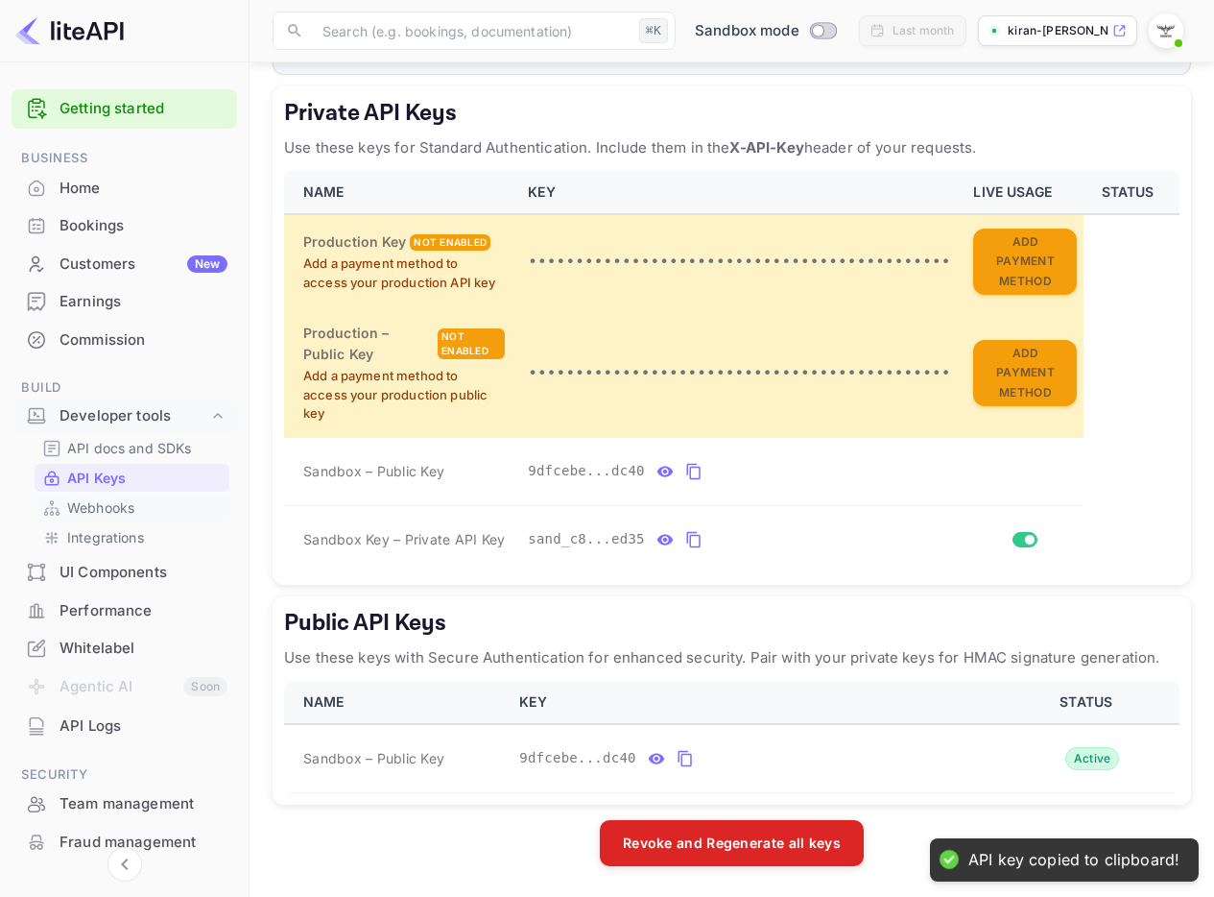
click at [137, 511] on link "Webhooks" at bounding box center [131, 507] width 179 height 20
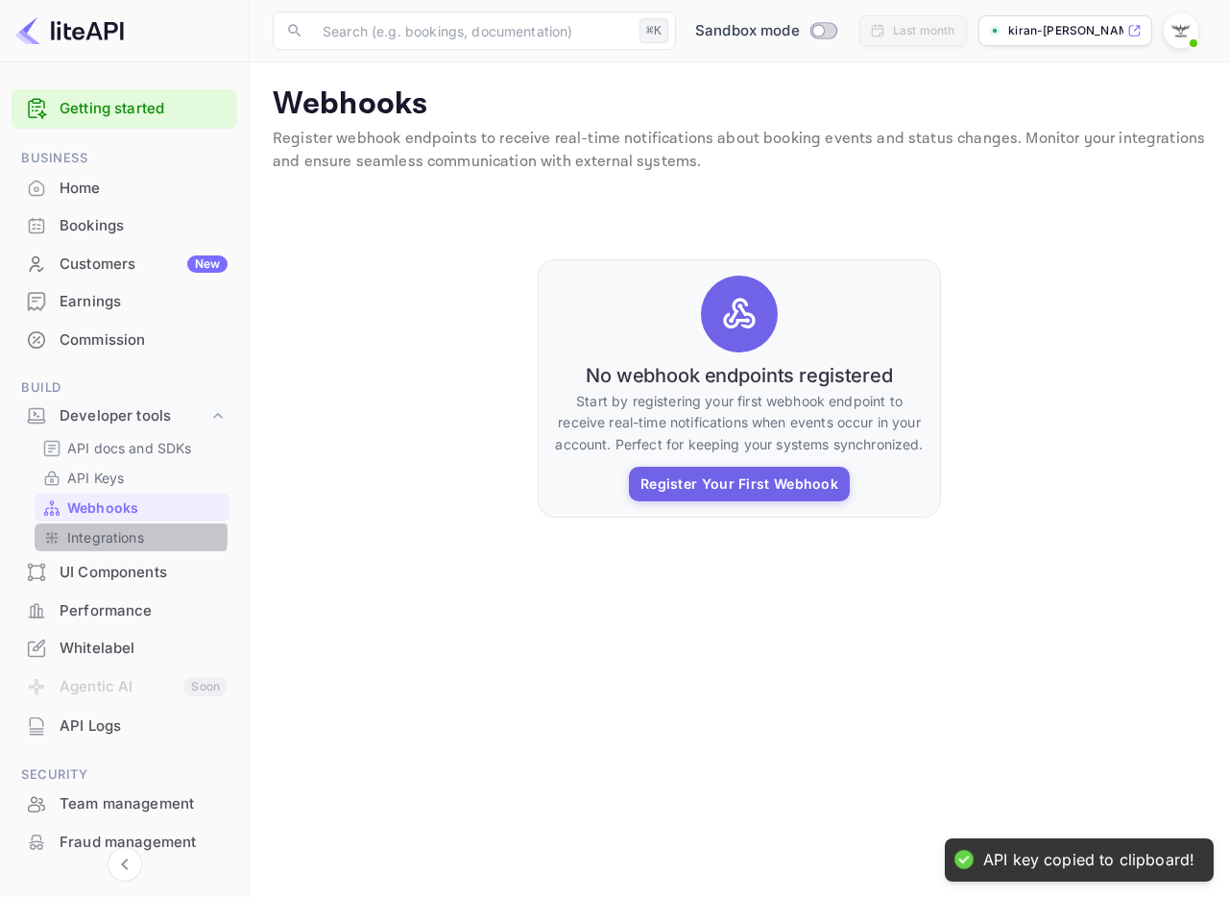
click at [120, 535] on p "Integrations" at bounding box center [105, 537] width 77 height 20
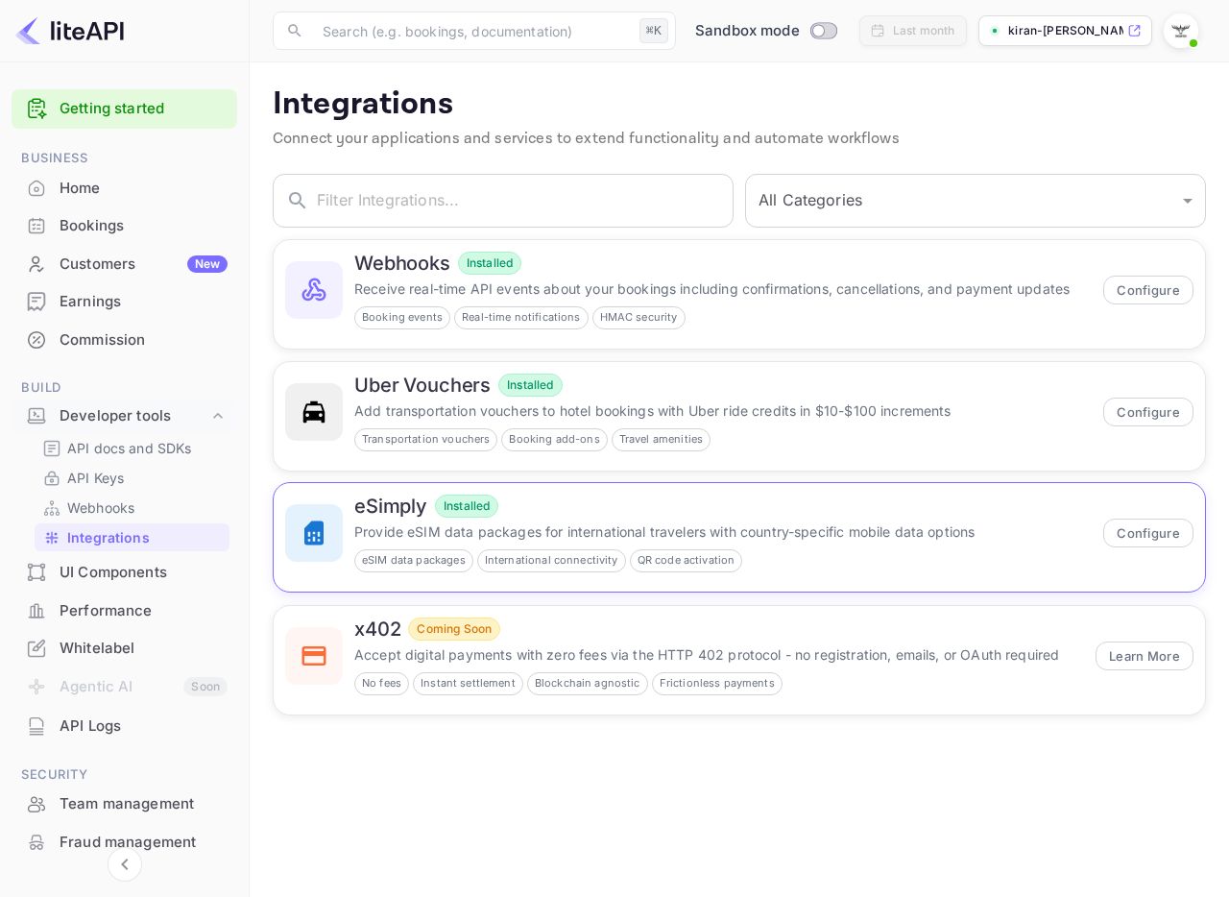
click at [313, 514] on div at bounding box center [314, 533] width 58 height 58
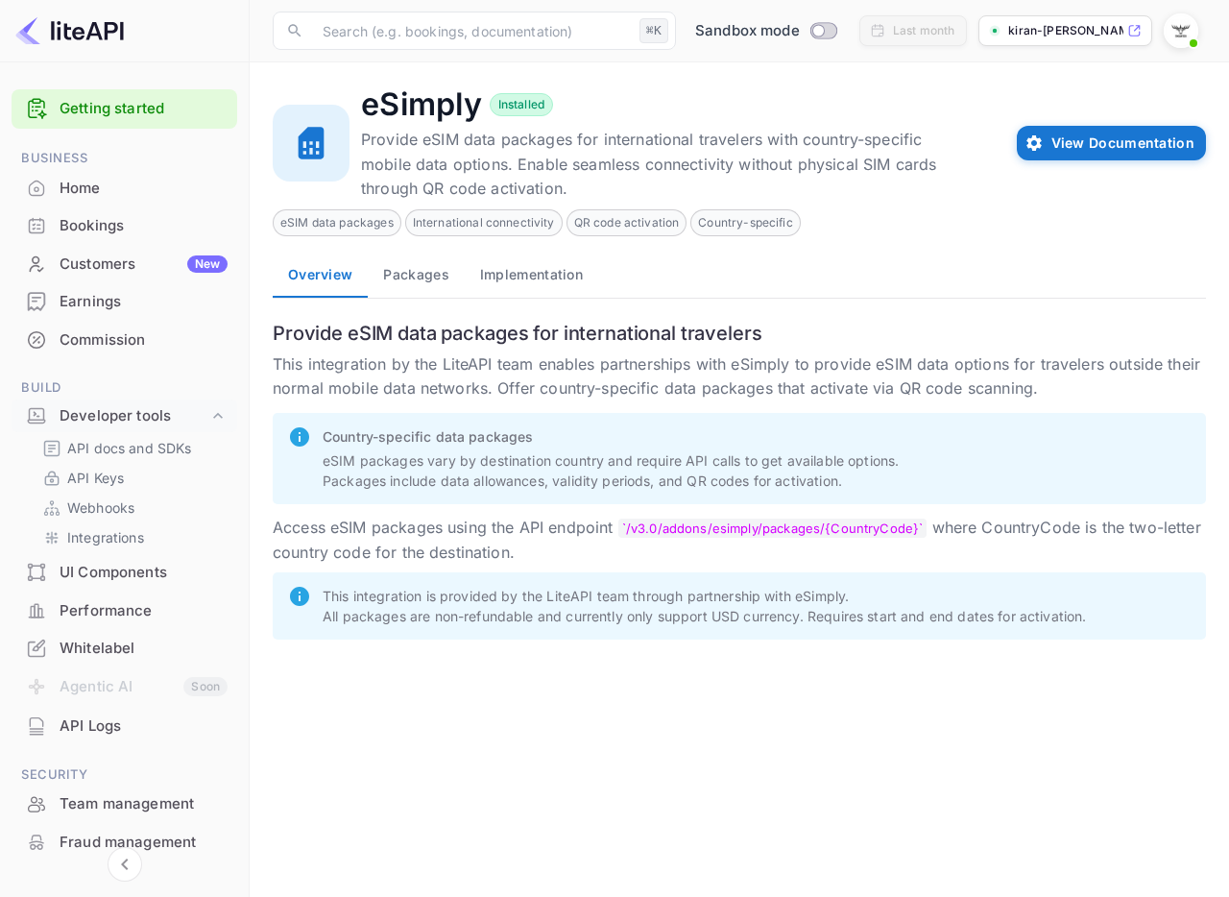
click at [416, 281] on button "Packages" at bounding box center [416, 274] width 96 height 46
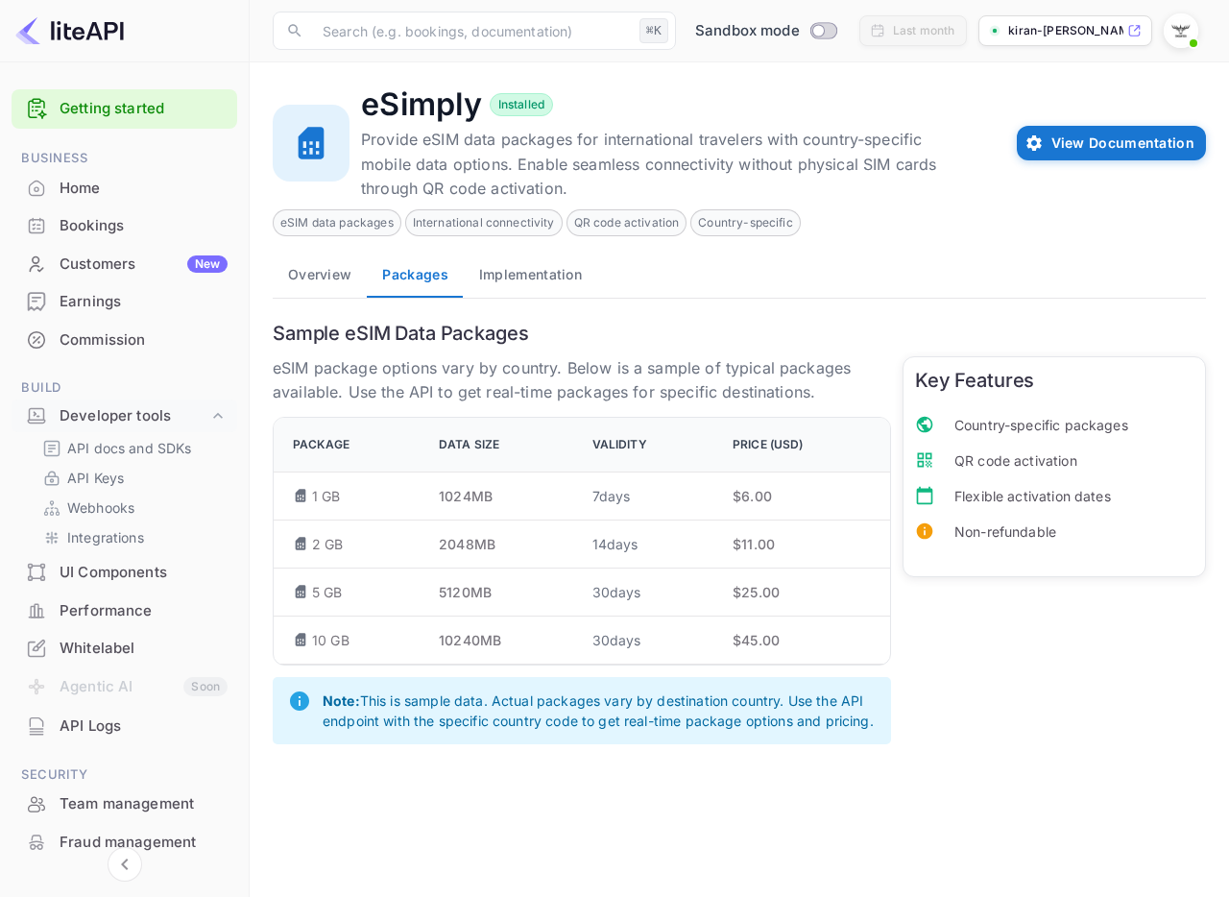
click at [522, 286] on button "Implementation" at bounding box center [530, 274] width 133 height 46
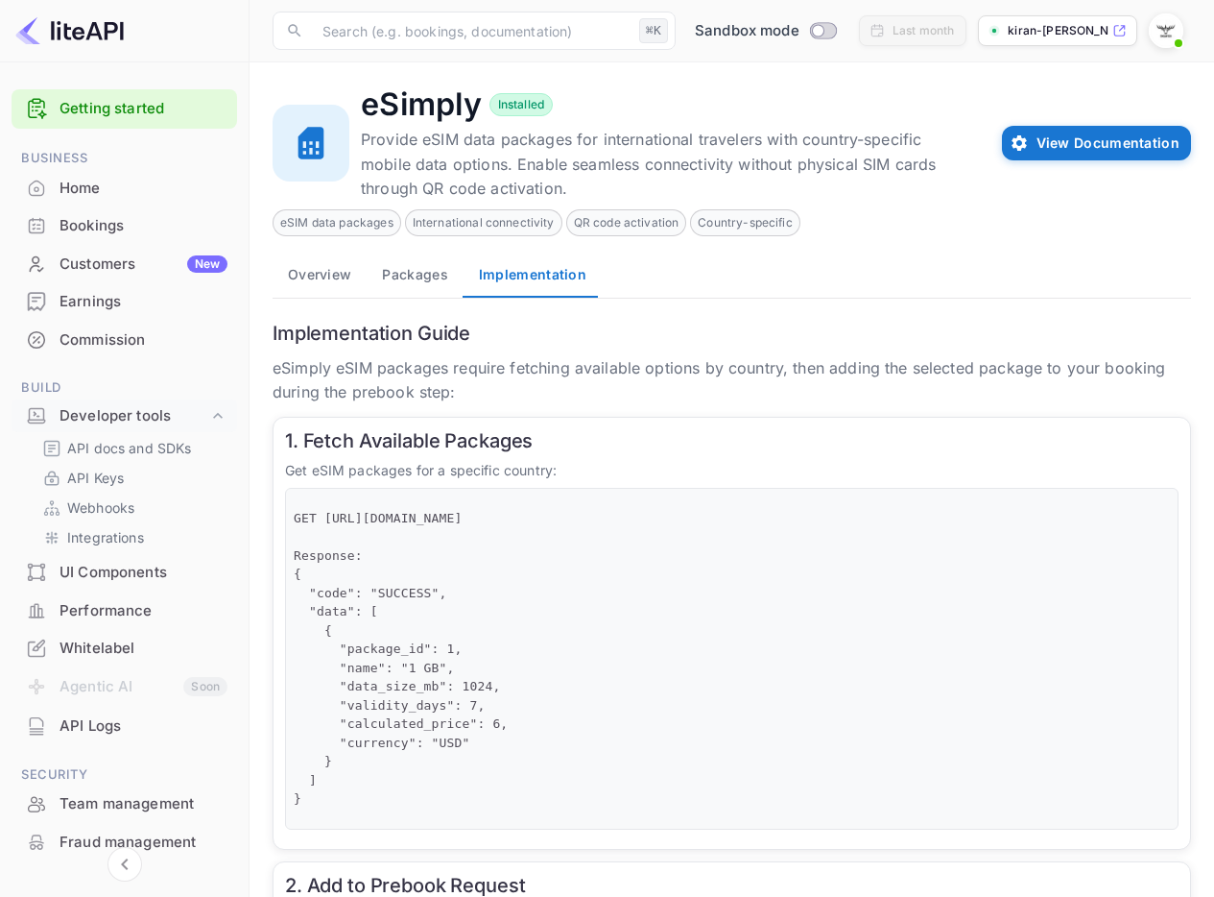
click at [301, 291] on button "Overview" at bounding box center [320, 274] width 94 height 46
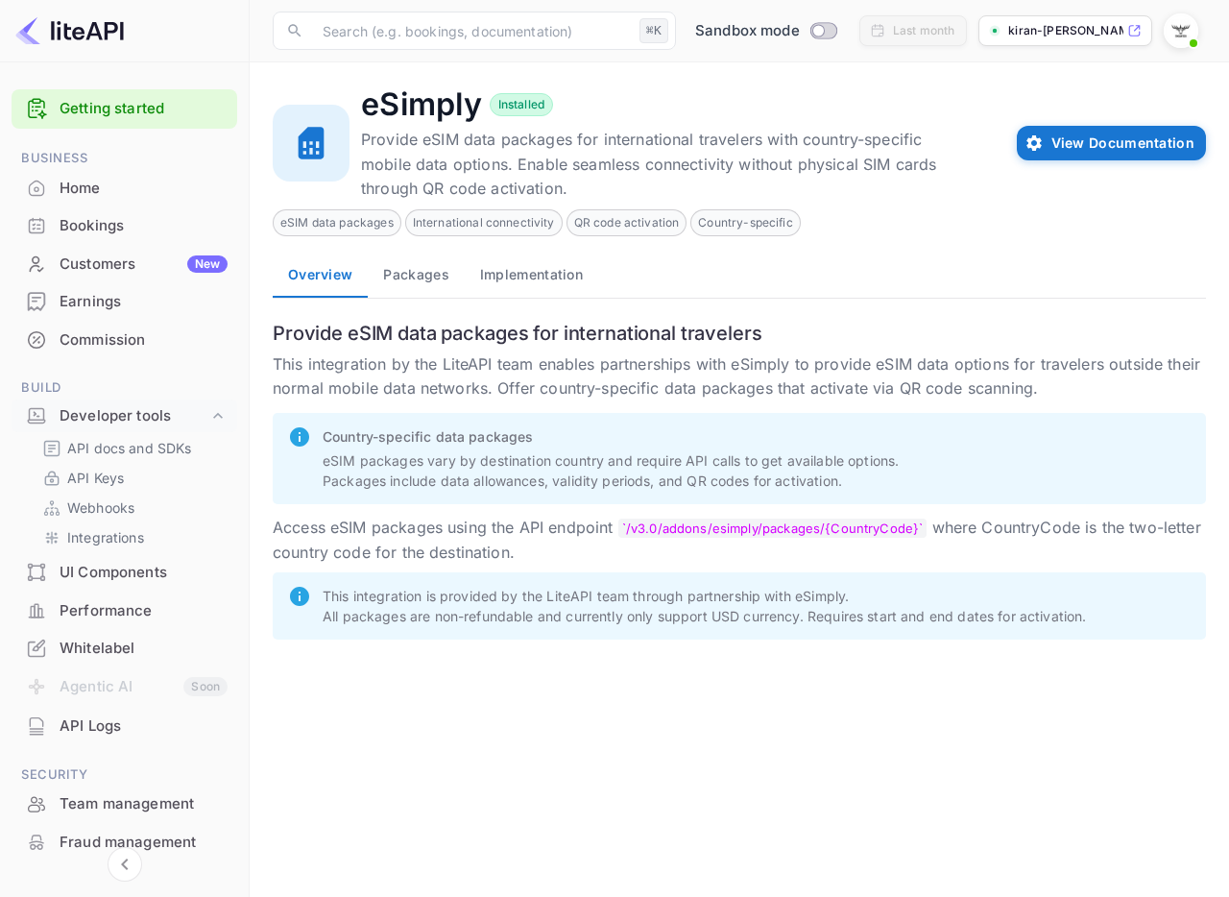
click at [413, 285] on button "Packages" at bounding box center [416, 274] width 96 height 46
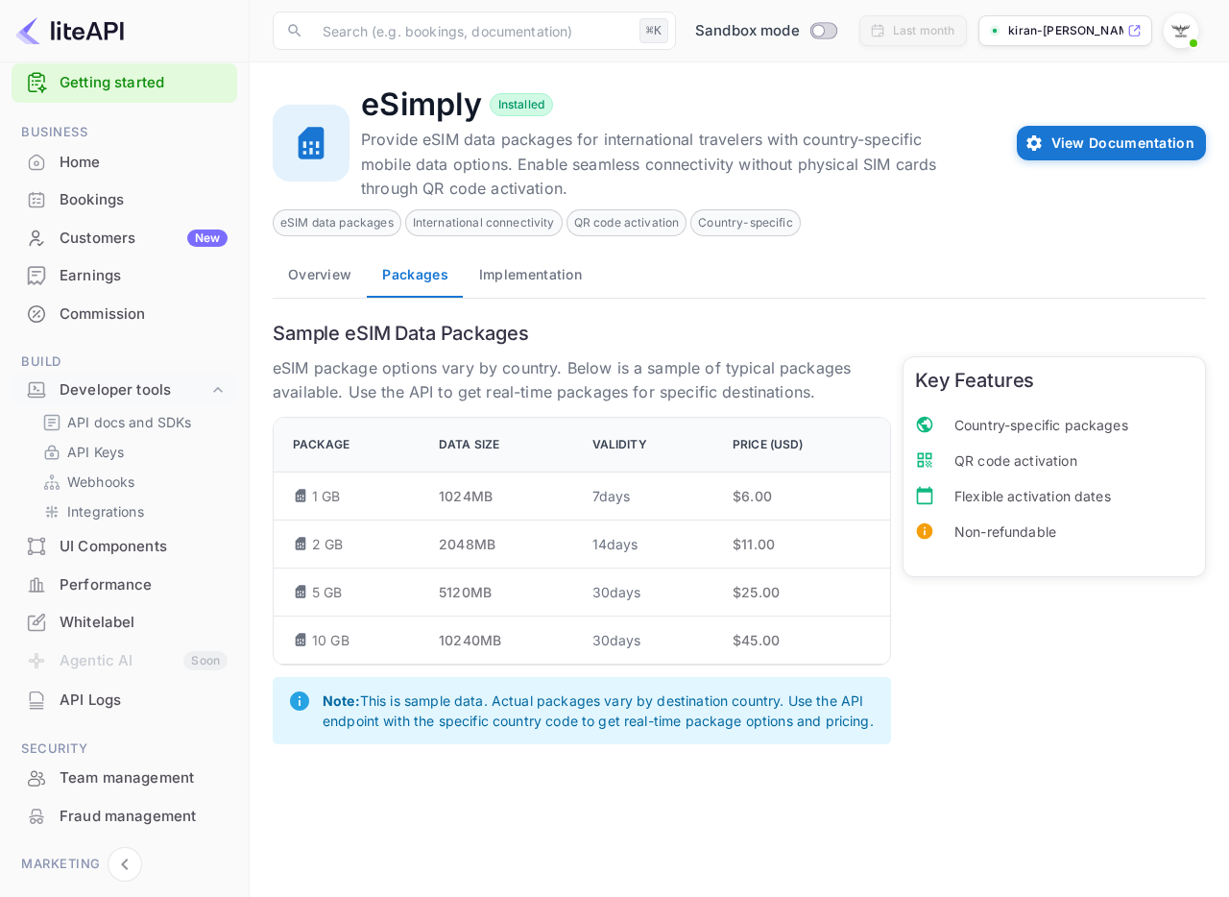
scroll to position [29, 0]
click at [172, 425] on p "API docs and SDKs" at bounding box center [129, 419] width 125 height 20
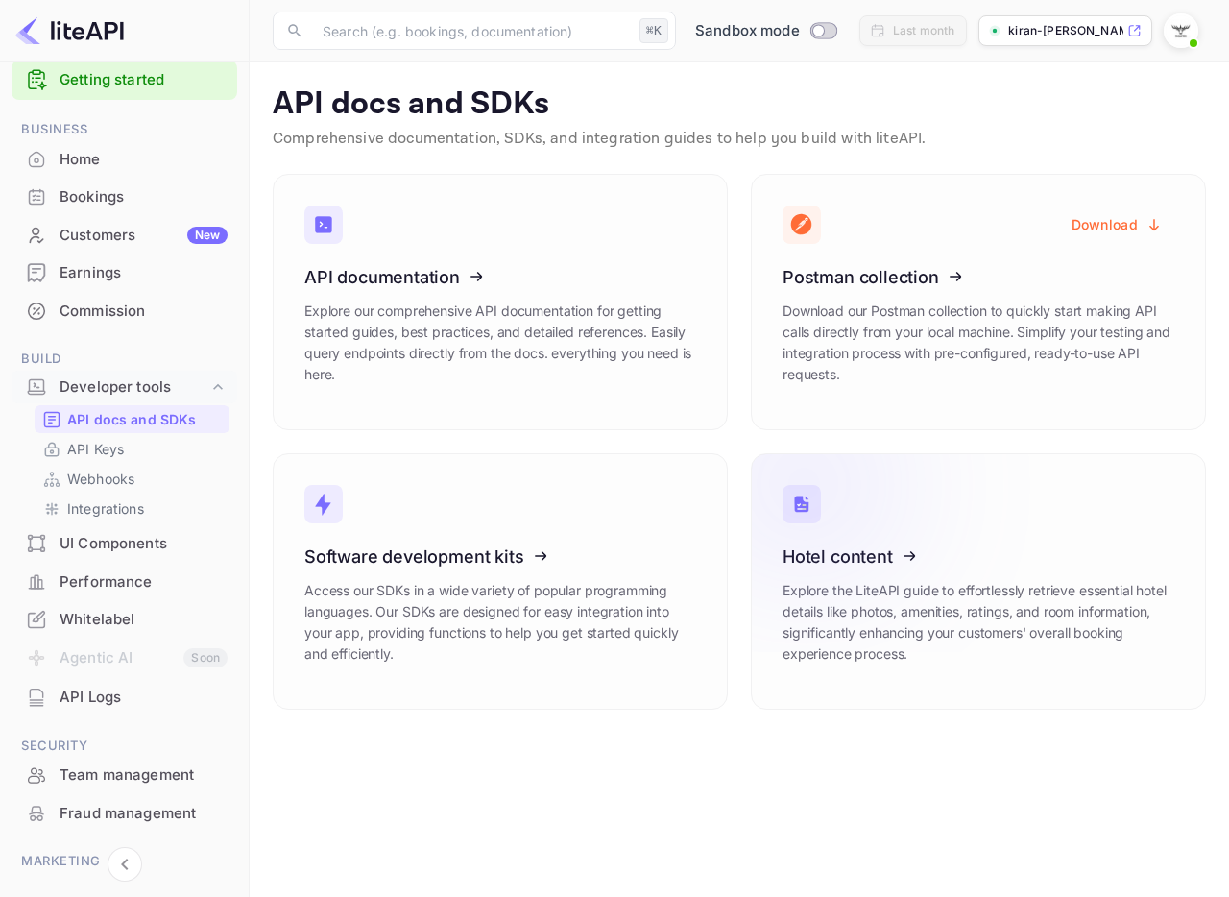
click at [842, 571] on icon at bounding box center [901, 553] width 299 height 198
